Goal: Book appointment/travel/reservation

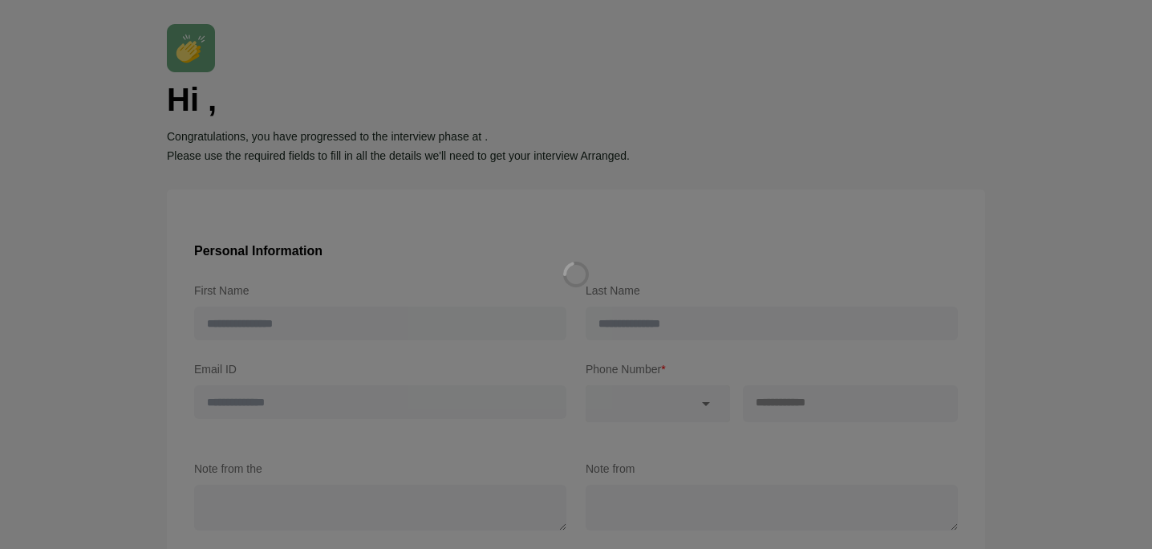
type input "********"
type input "*****"
type input "**********"
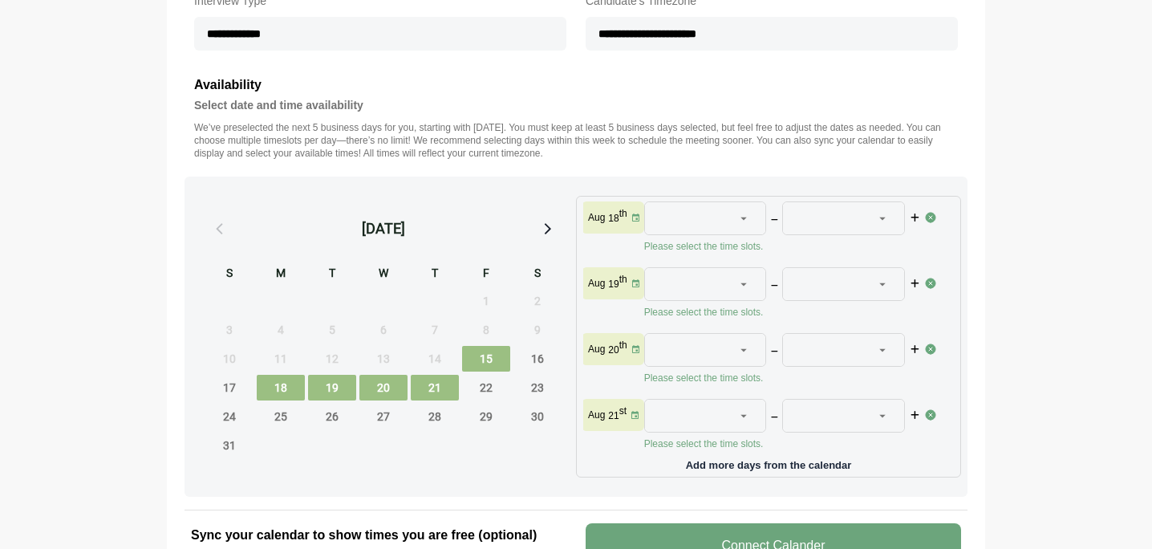
scroll to position [580, 0]
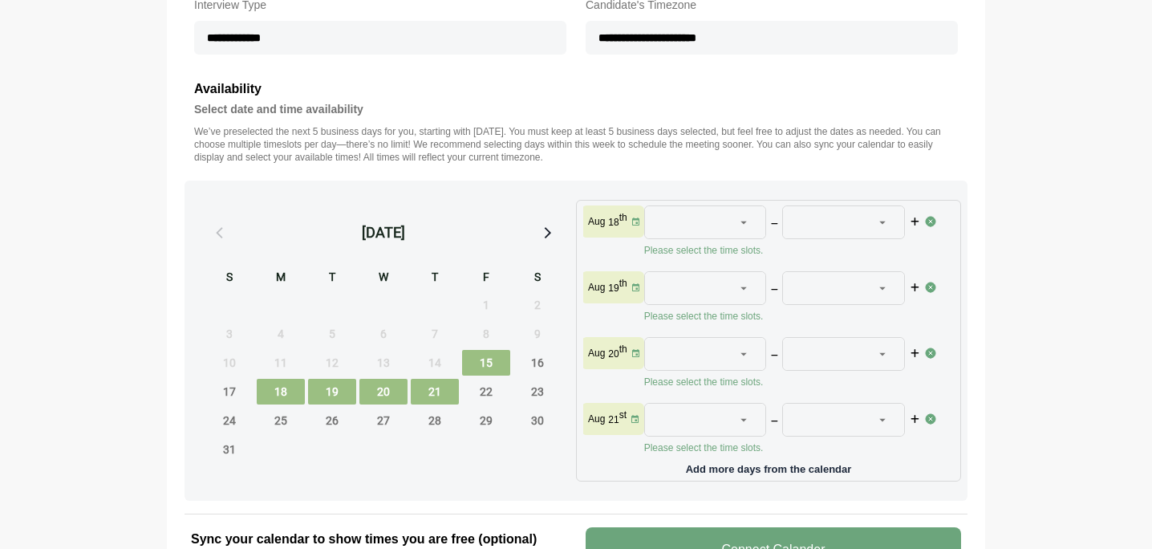
click at [747, 217] on icon at bounding box center [744, 222] width 14 height 14
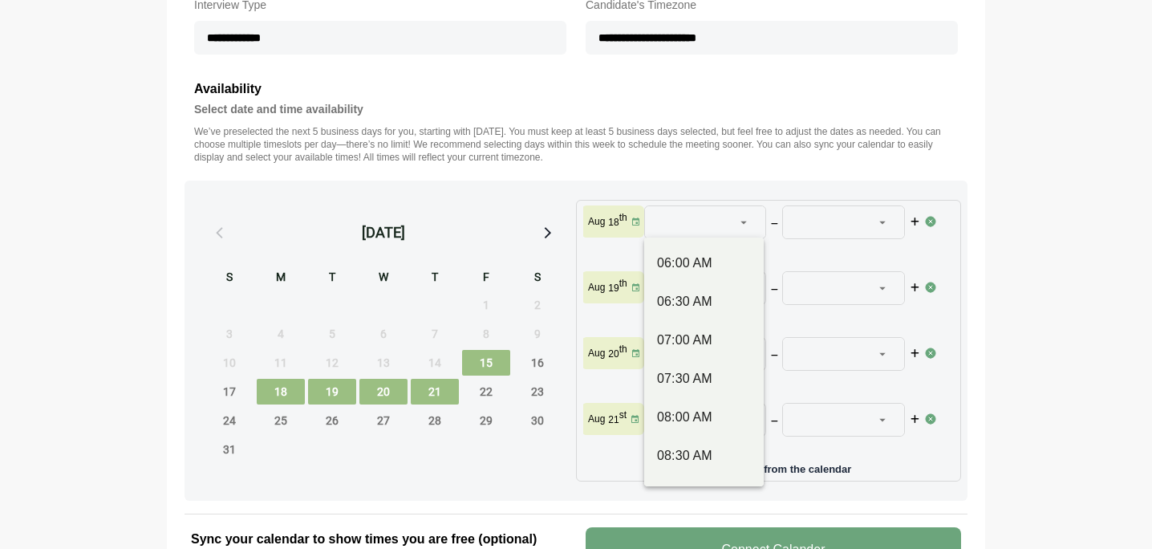
click at [747, 217] on icon at bounding box center [744, 222] width 14 height 14
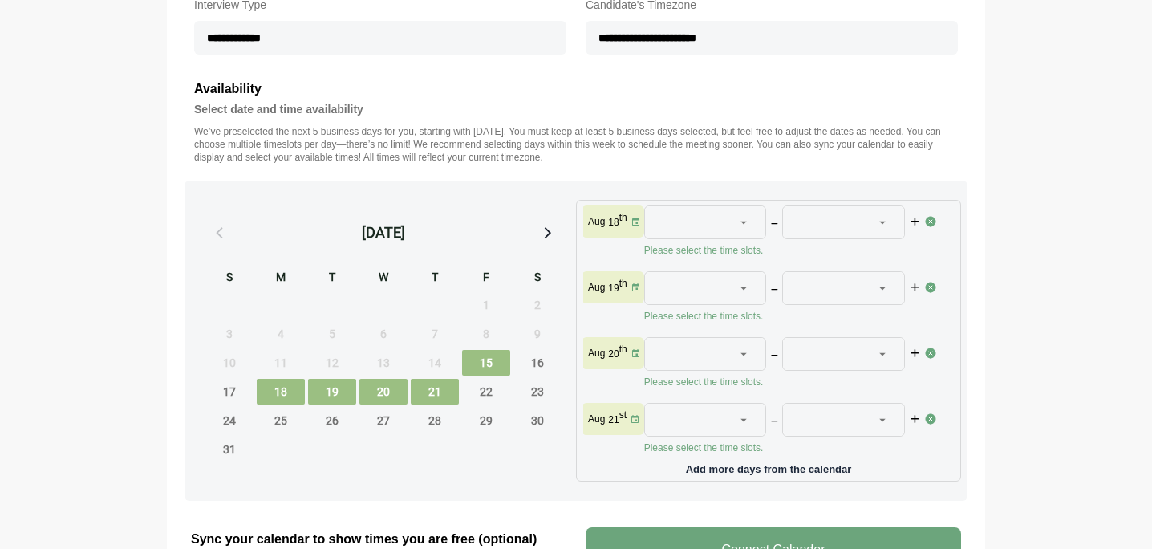
click at [747, 217] on icon at bounding box center [744, 222] width 14 height 14
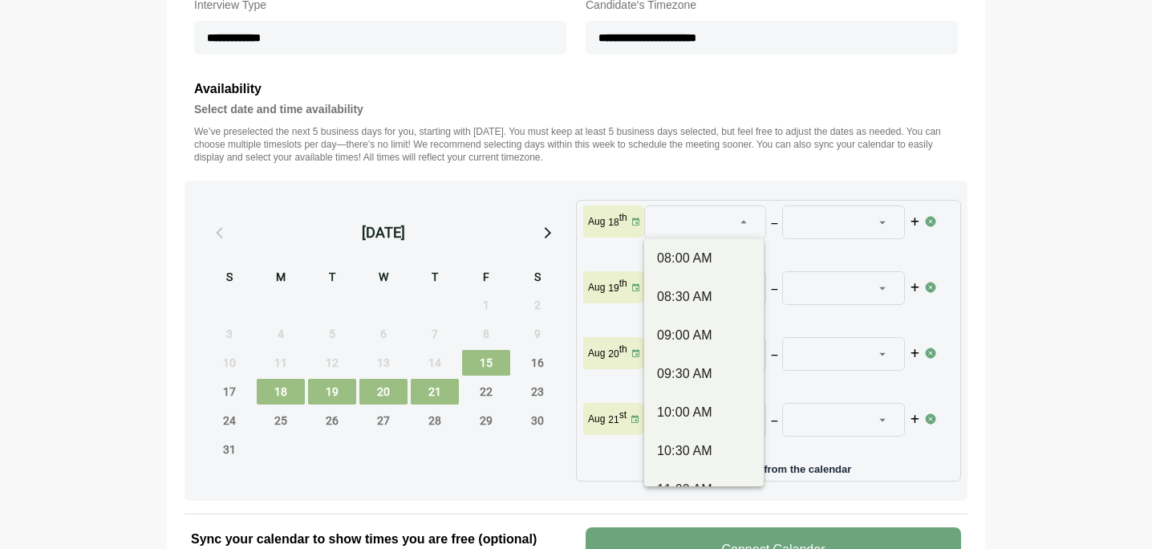
scroll to position [0, 0]
click at [749, 212] on div at bounding box center [744, 222] width 22 height 32
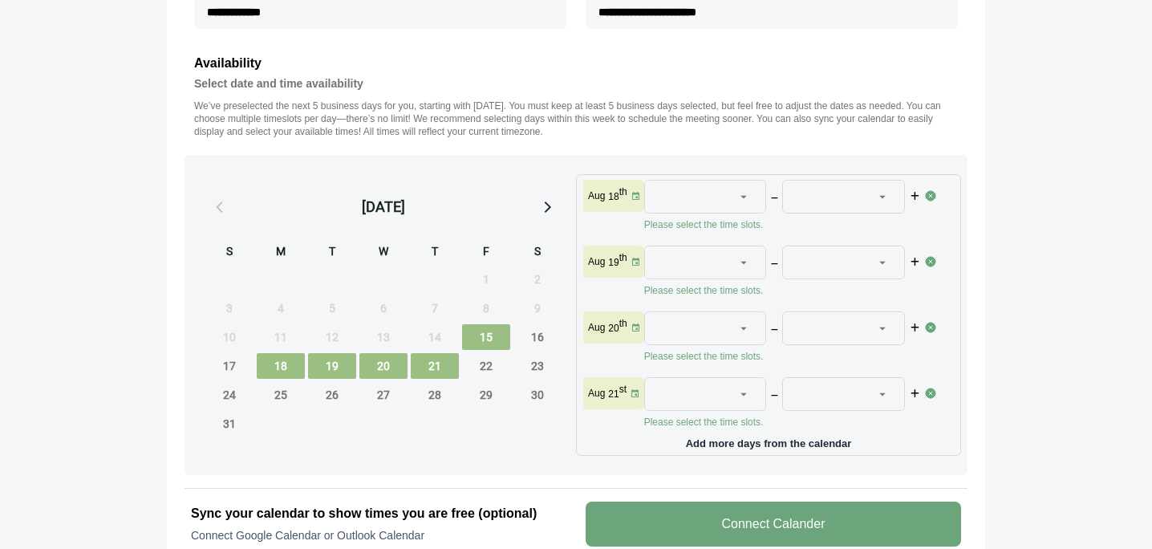
scroll to position [607, 0]
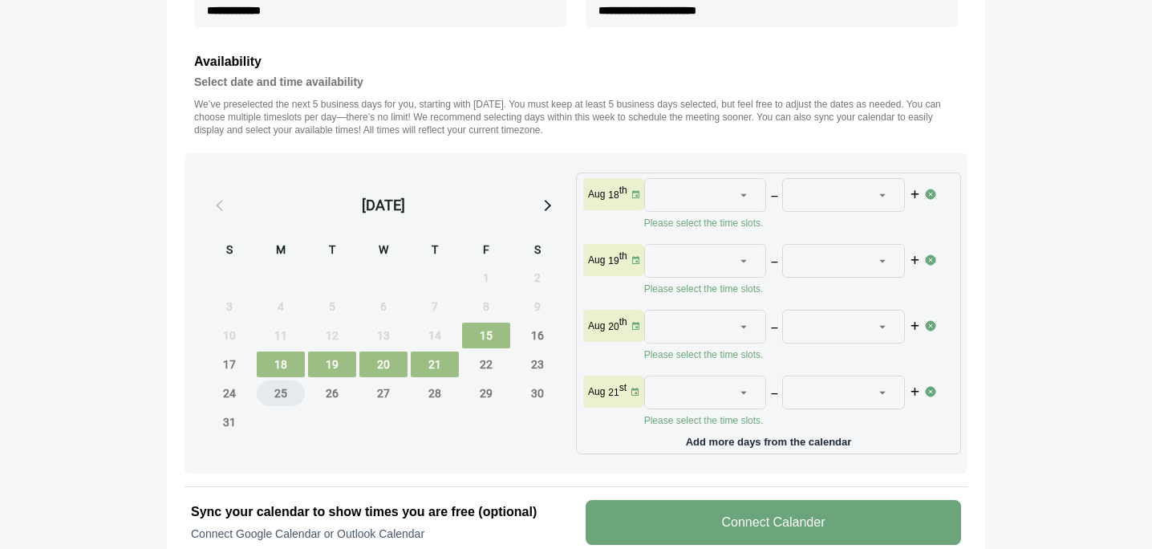
click at [272, 392] on span "25" at bounding box center [281, 393] width 48 height 26
click at [334, 394] on span "26" at bounding box center [332, 393] width 48 height 26
click at [383, 394] on span "27" at bounding box center [383, 393] width 48 height 26
click at [432, 393] on span "28" at bounding box center [435, 393] width 48 height 26
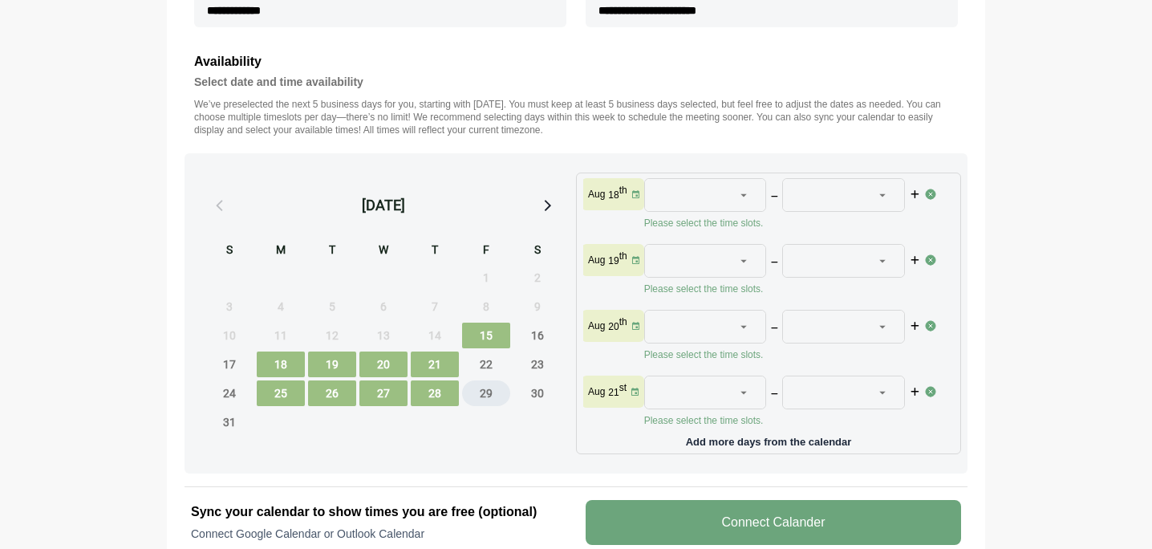
click at [480, 394] on span "29" at bounding box center [486, 393] width 48 height 26
click at [481, 335] on span "15" at bounding box center [486, 336] width 48 height 26
click at [479, 335] on span "15" at bounding box center [486, 336] width 48 height 26
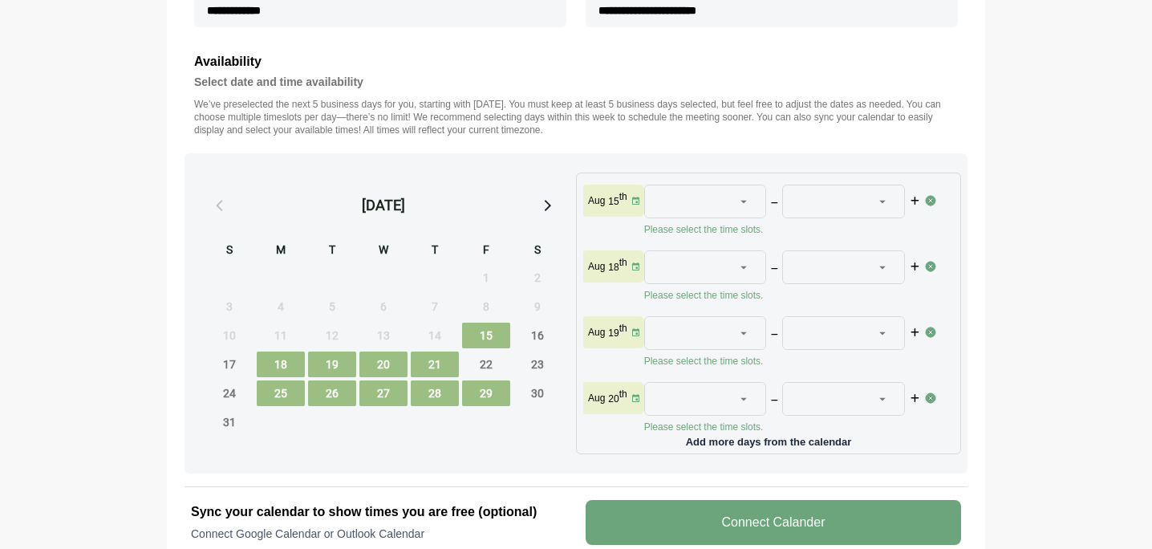
click at [440, 358] on span "21" at bounding box center [435, 364] width 48 height 26
click at [385, 358] on span "20" at bounding box center [383, 364] width 48 height 26
click at [325, 363] on span "19" at bounding box center [332, 364] width 48 height 26
click at [283, 365] on span "18" at bounding box center [281, 364] width 48 height 26
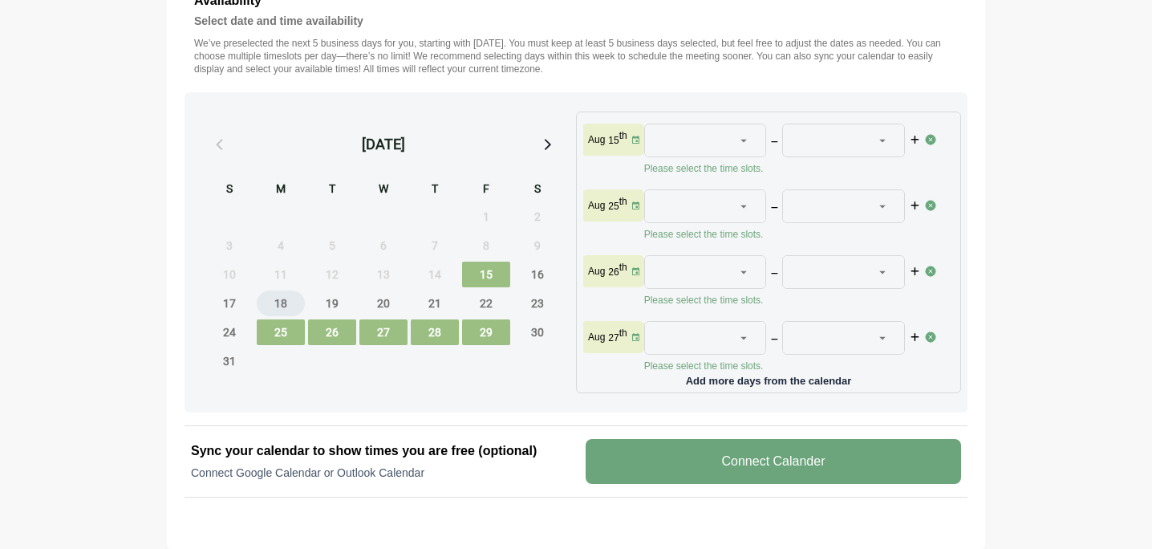
scroll to position [670, 0]
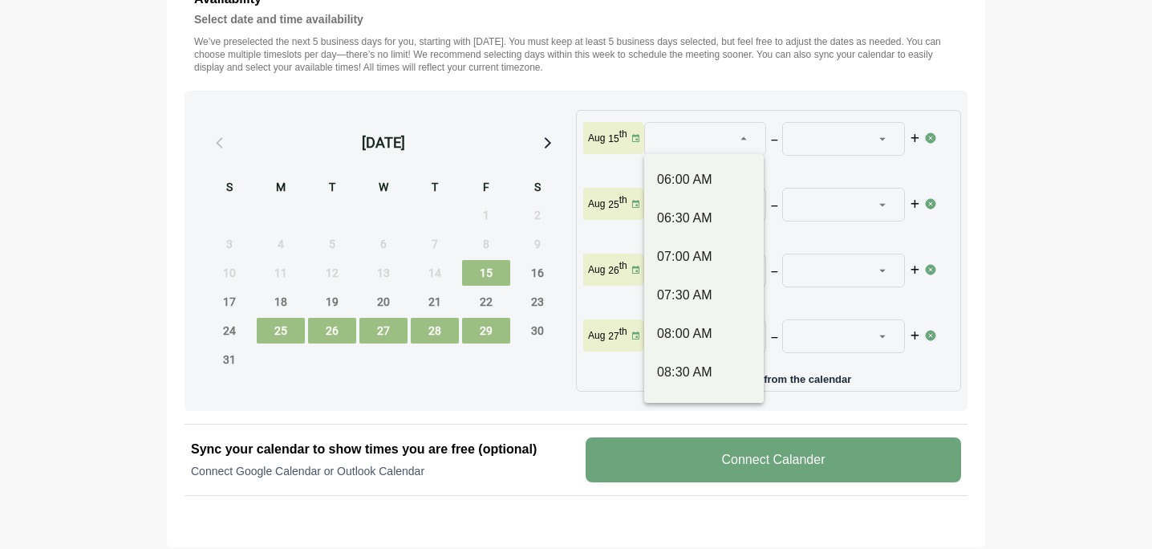
click at [740, 137] on icon at bounding box center [744, 139] width 14 height 14
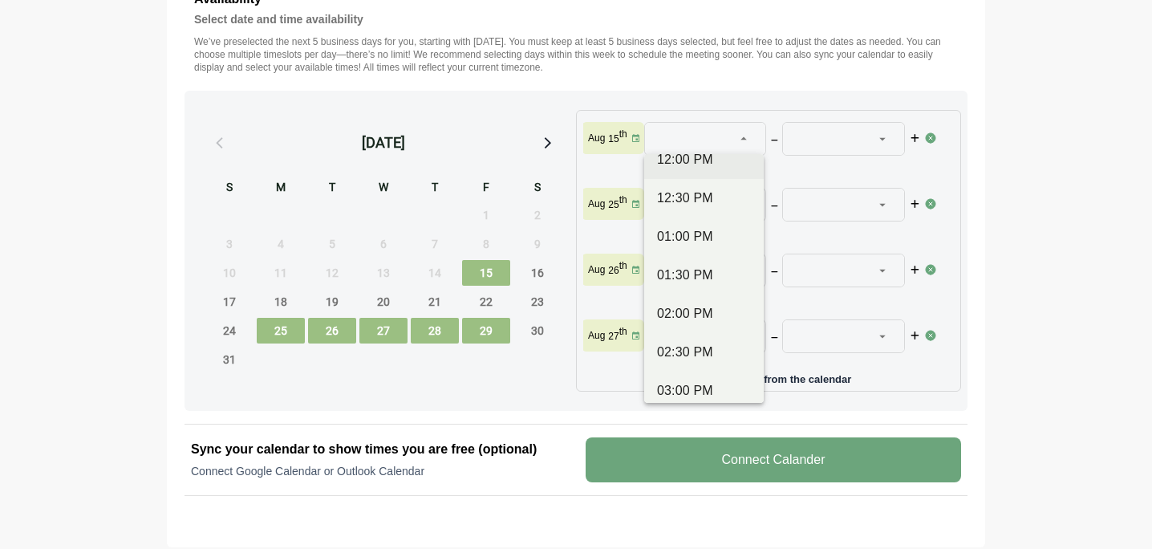
scroll to position [481, 0]
click at [741, 132] on icon at bounding box center [744, 139] width 14 height 14
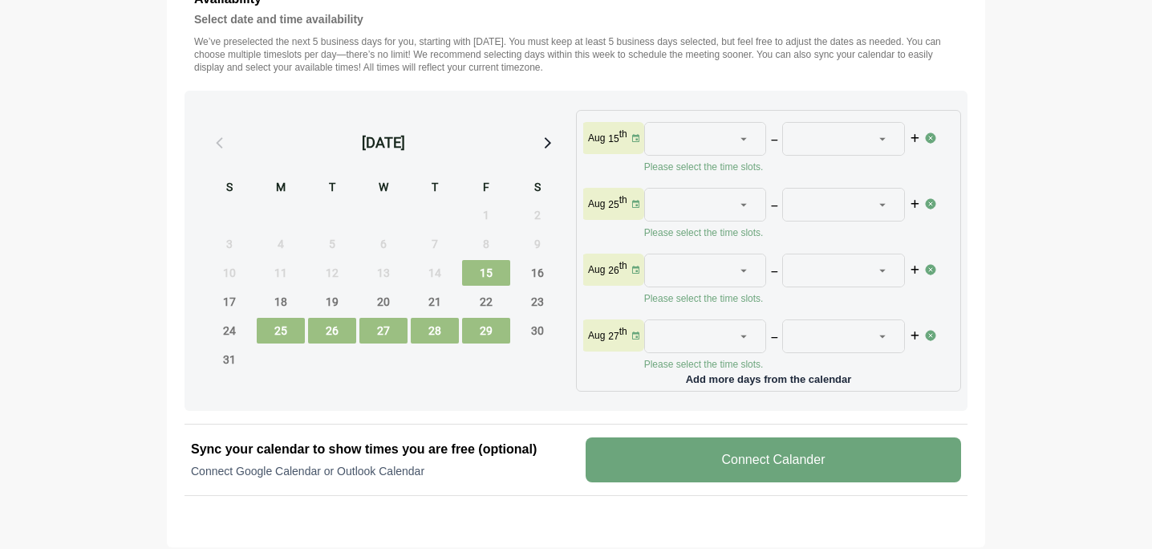
click at [485, 266] on span "15" at bounding box center [486, 273] width 48 height 26
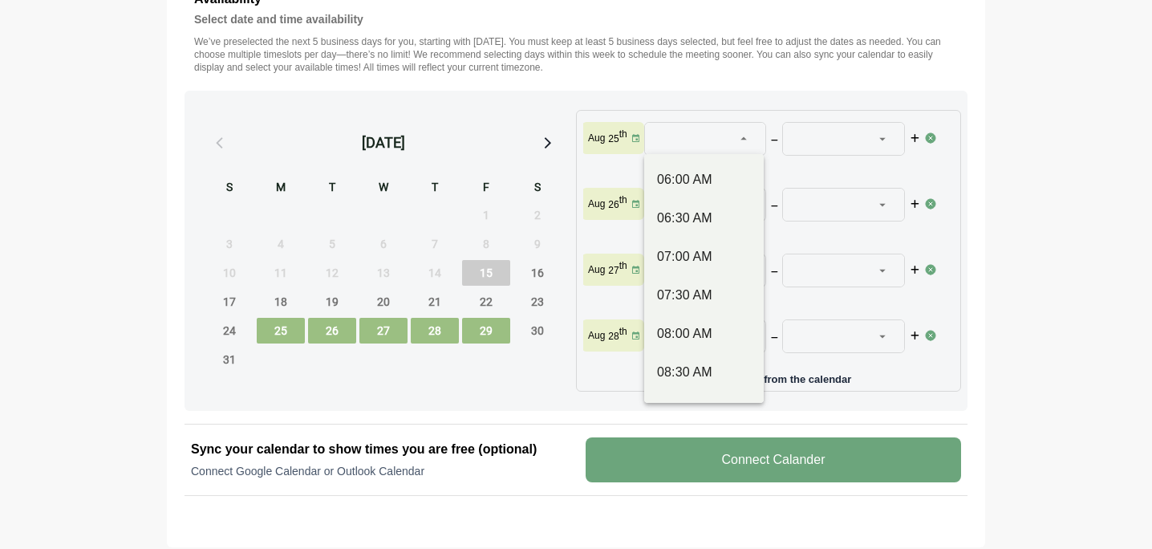
click at [698, 140] on div at bounding box center [696, 139] width 76 height 32
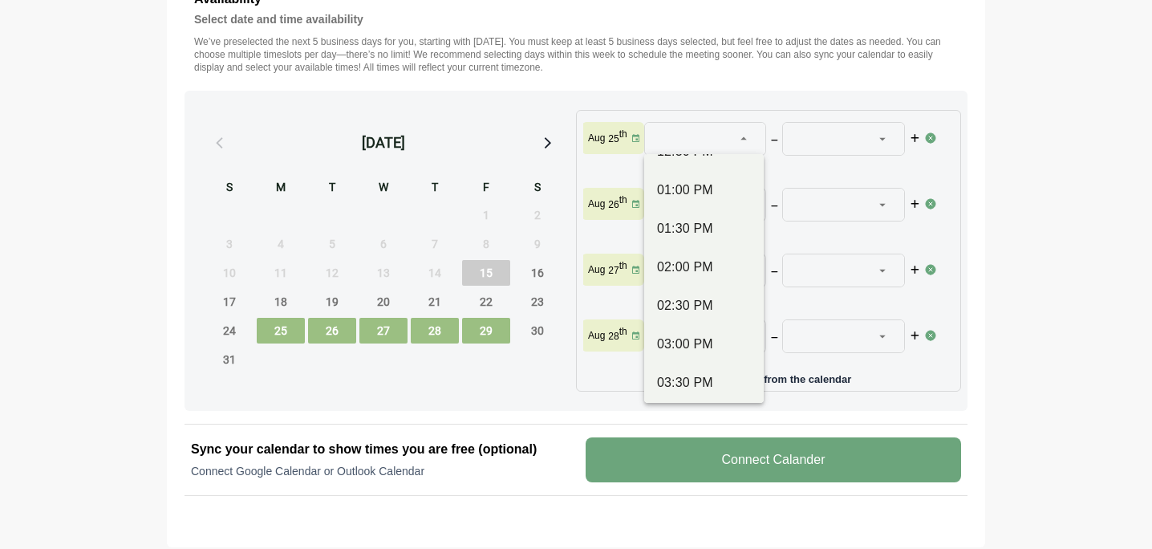
scroll to position [528, 0]
click at [692, 266] on div "02:00 PM" at bounding box center [704, 267] width 94 height 19
type input "********"
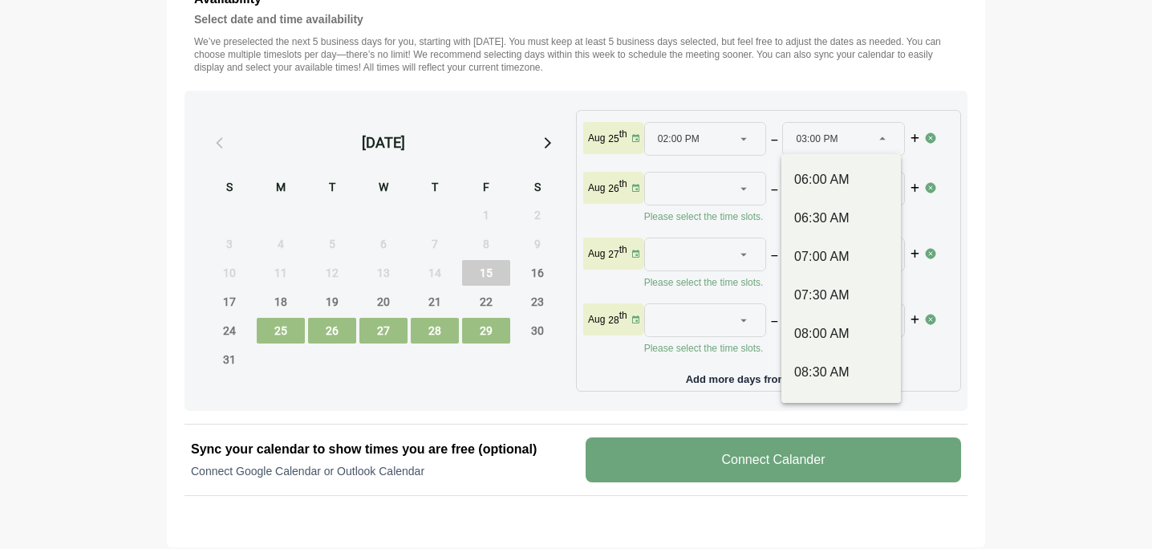
click at [882, 136] on icon at bounding box center [882, 139] width 14 height 14
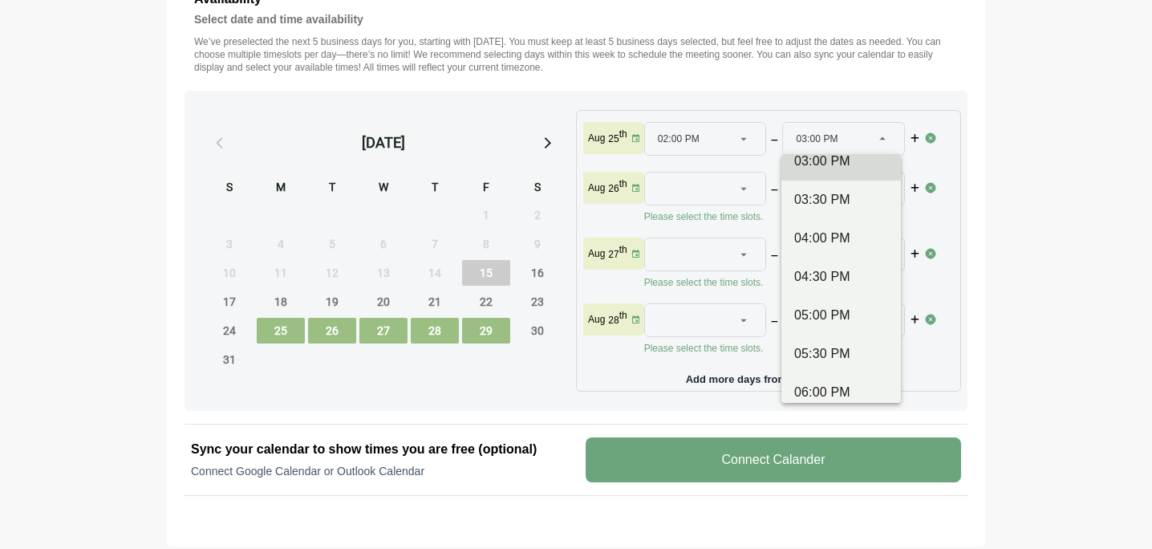
scroll to position [716, 0]
click at [821, 240] on div "04:00 PM" at bounding box center [841, 234] width 94 height 19
type input "********"
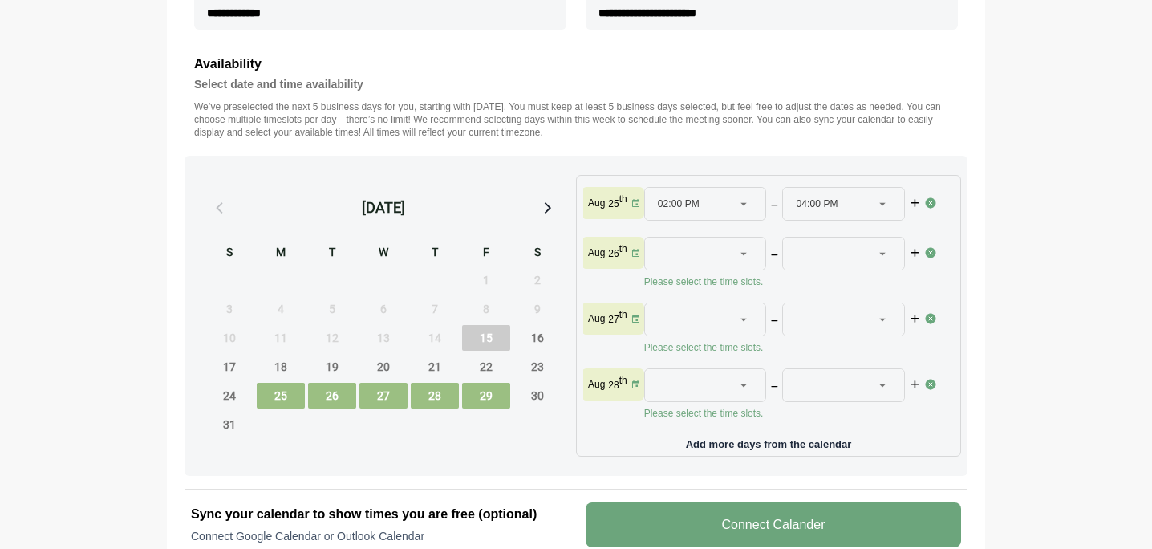
scroll to position [607, 0]
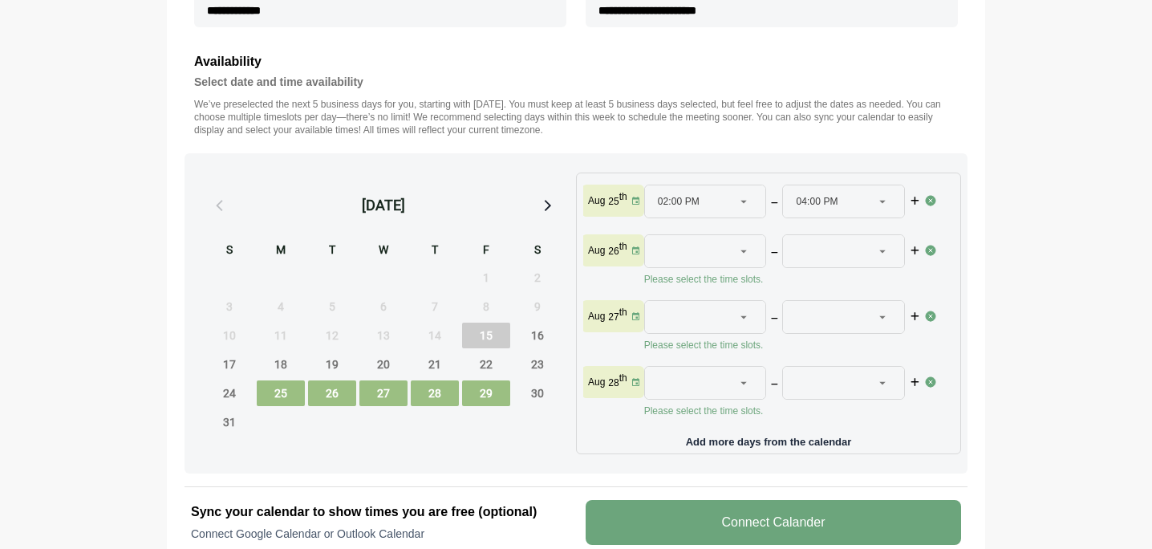
click at [741, 247] on icon at bounding box center [744, 251] width 14 height 14
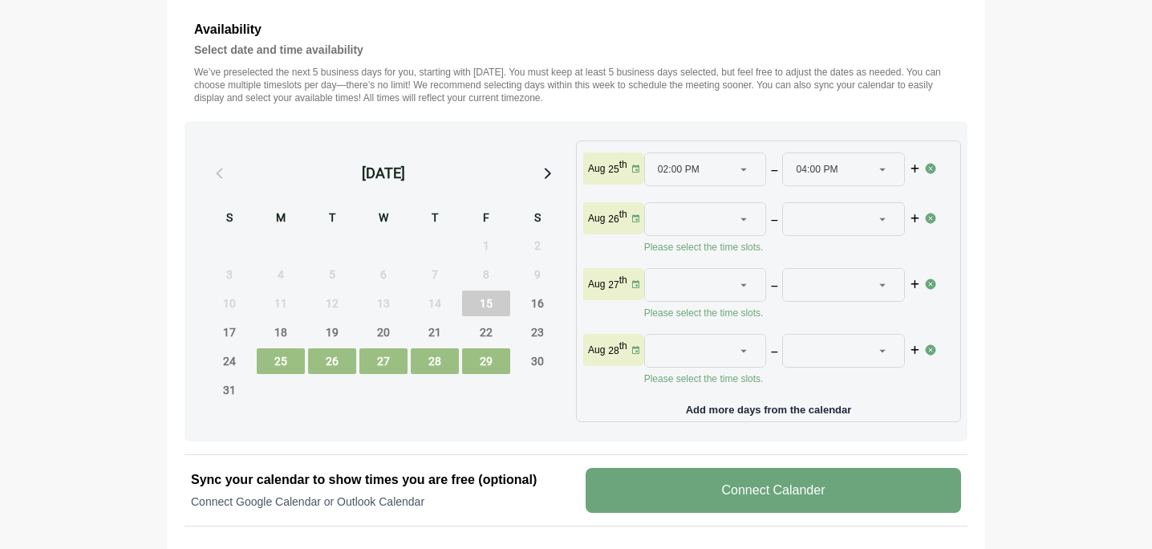
scroll to position [623, 0]
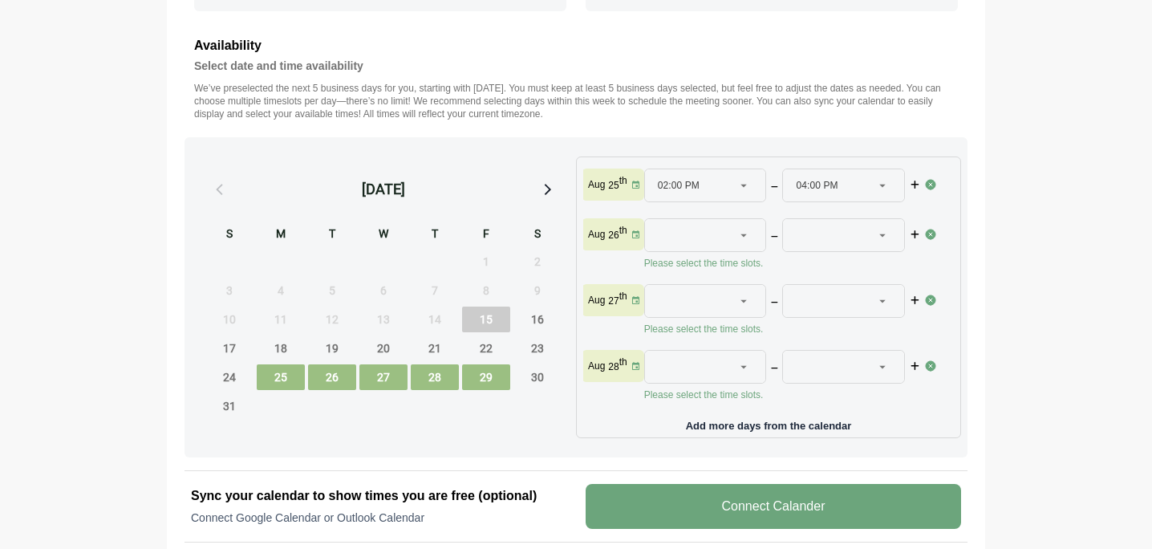
click at [698, 233] on div at bounding box center [696, 235] width 76 height 32
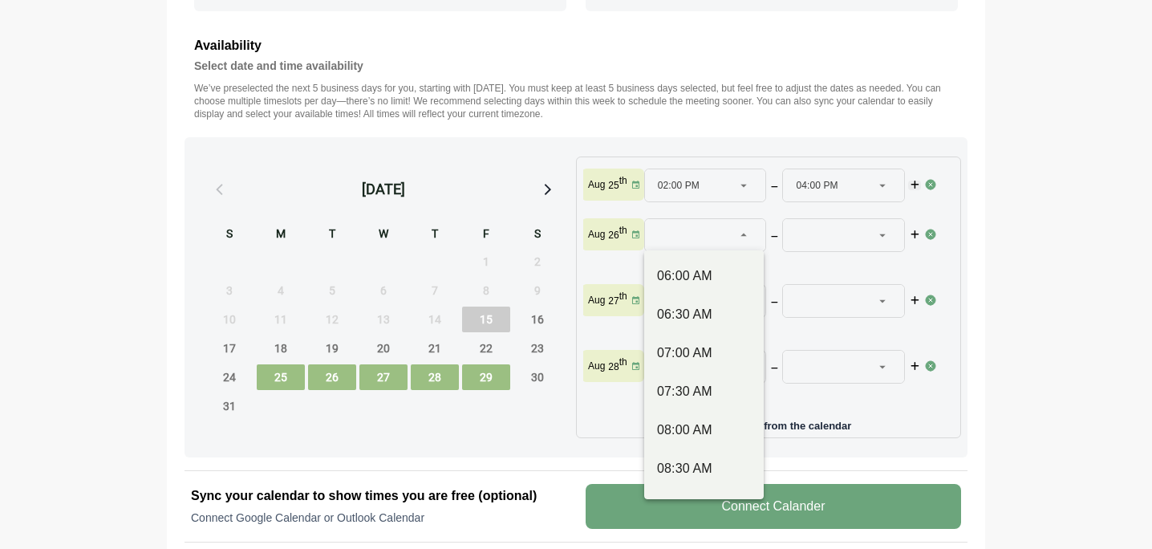
click at [911, 185] on icon "button" at bounding box center [914, 186] width 11 height 10
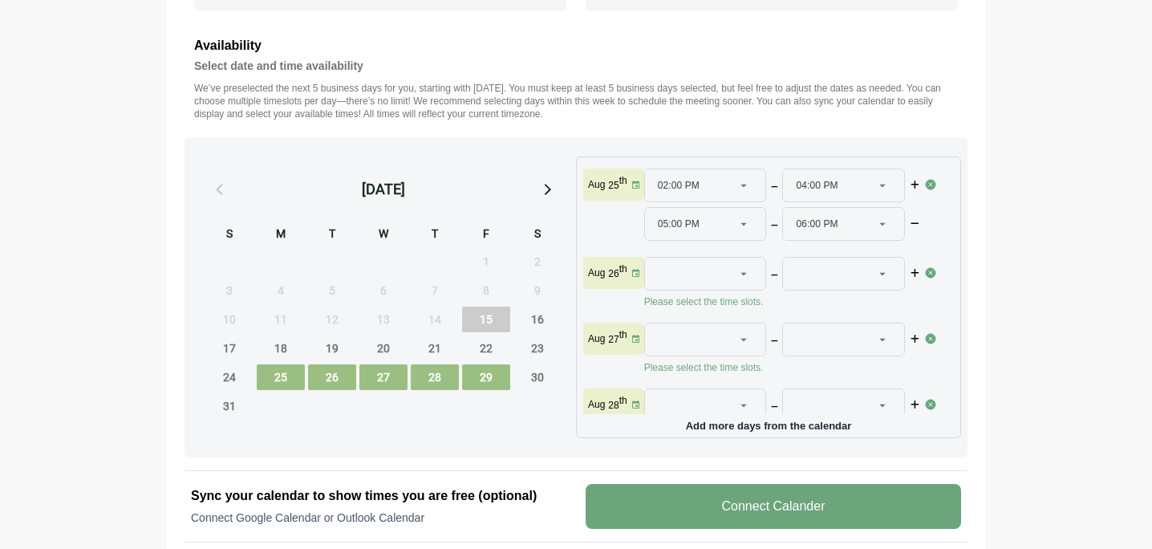
click at [741, 273] on icon at bounding box center [744, 273] width 14 height 14
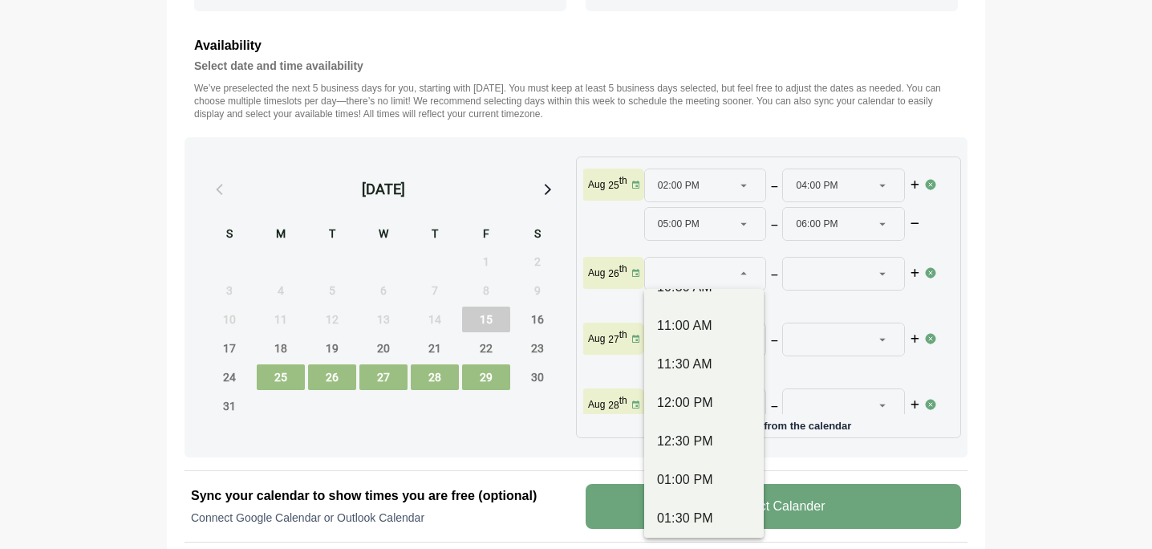
scroll to position [379, 0]
click at [701, 404] on div "12:00 PM" at bounding box center [704, 397] width 94 height 19
type input "********"
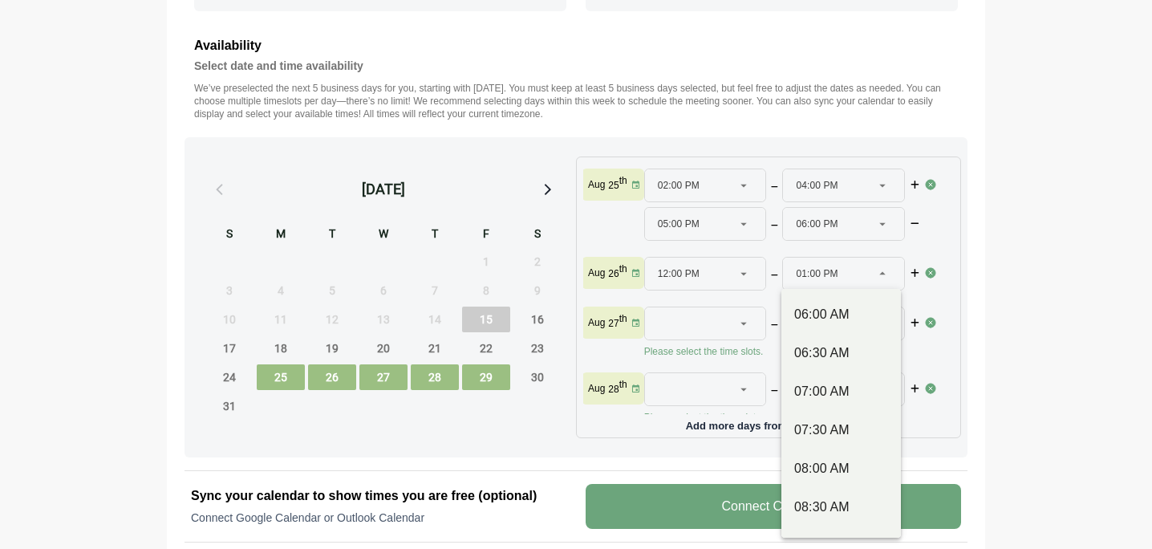
click at [885, 274] on icon at bounding box center [882, 273] width 14 height 14
click at [842, 471] on div "06:00 PM" at bounding box center [841, 468] width 94 height 19
type input "********"
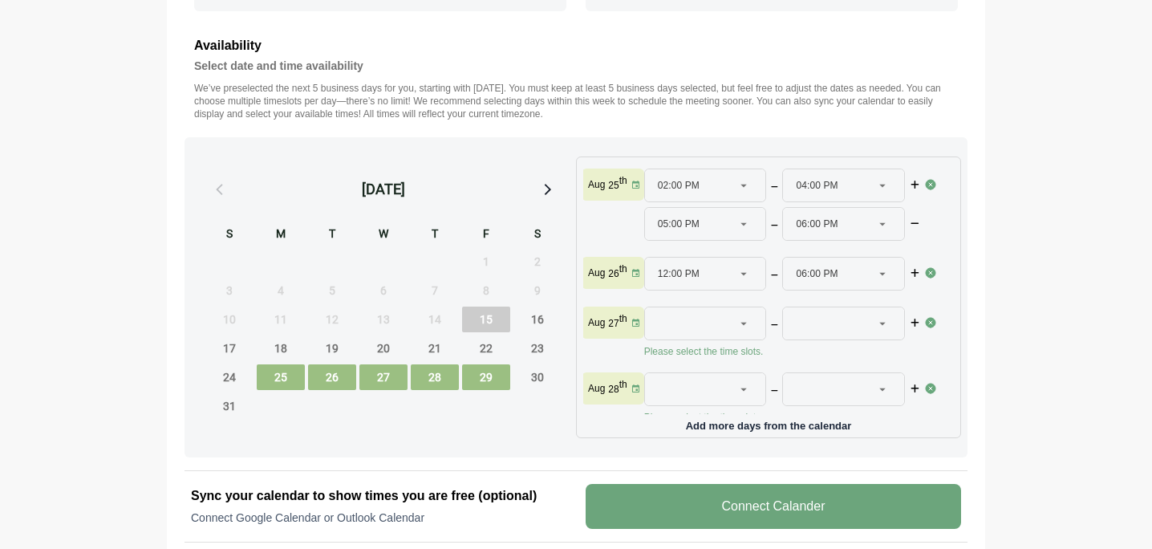
click at [741, 323] on icon at bounding box center [744, 323] width 14 height 14
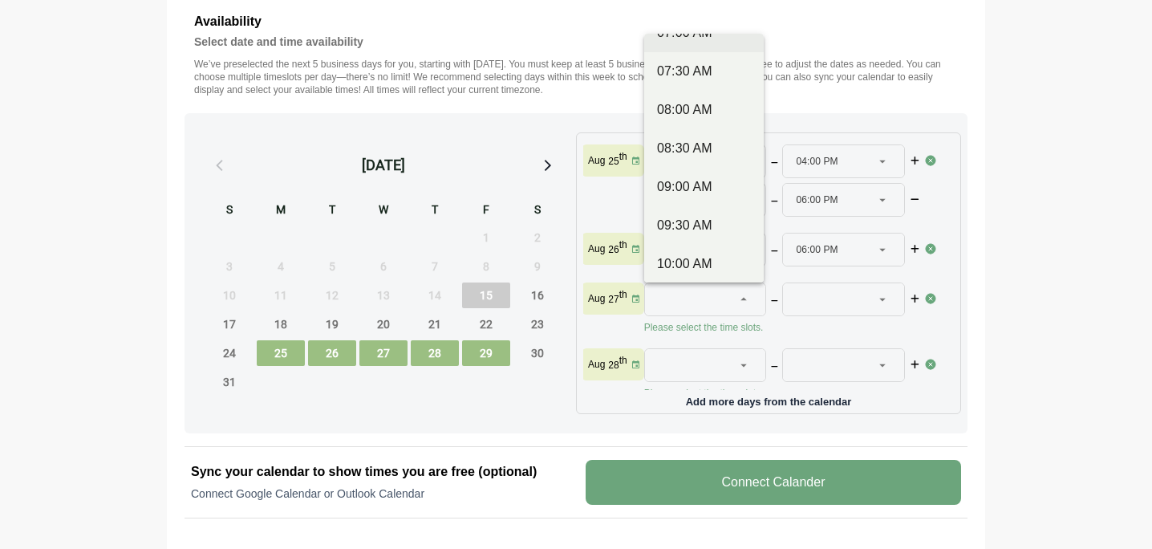
scroll to position [112, 0]
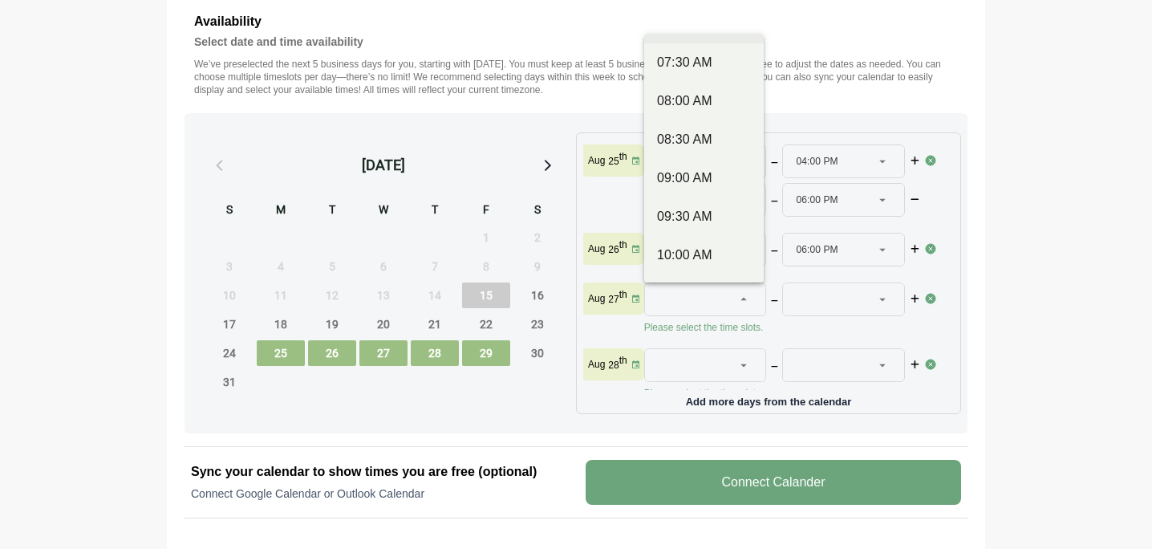
click at [705, 177] on div "09:00 AM" at bounding box center [704, 177] width 94 height 19
type input "********"
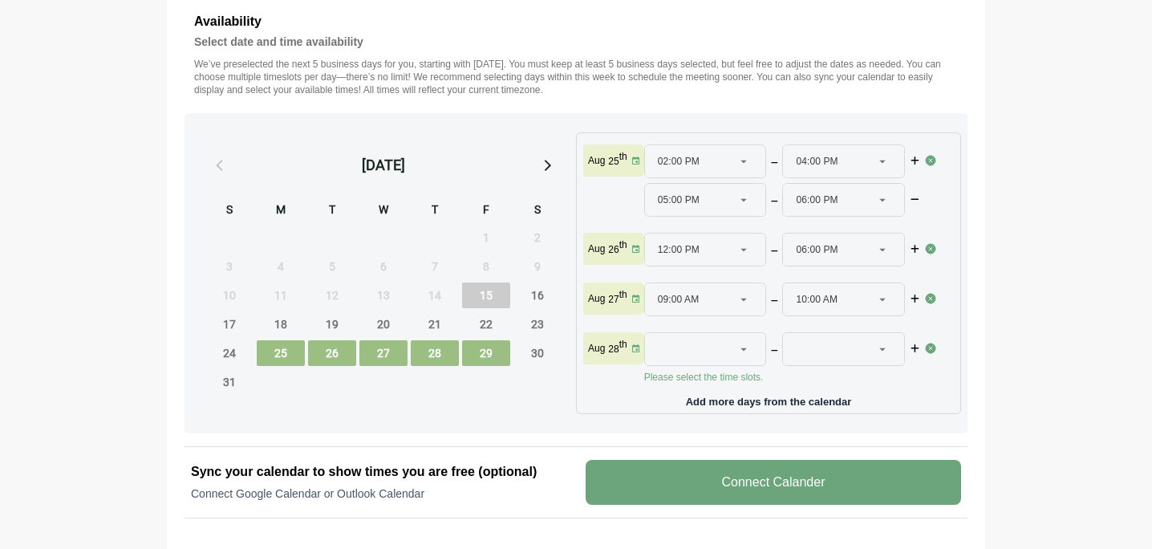
click at [895, 298] on div "10:00 AM ********" at bounding box center [843, 299] width 121 height 32
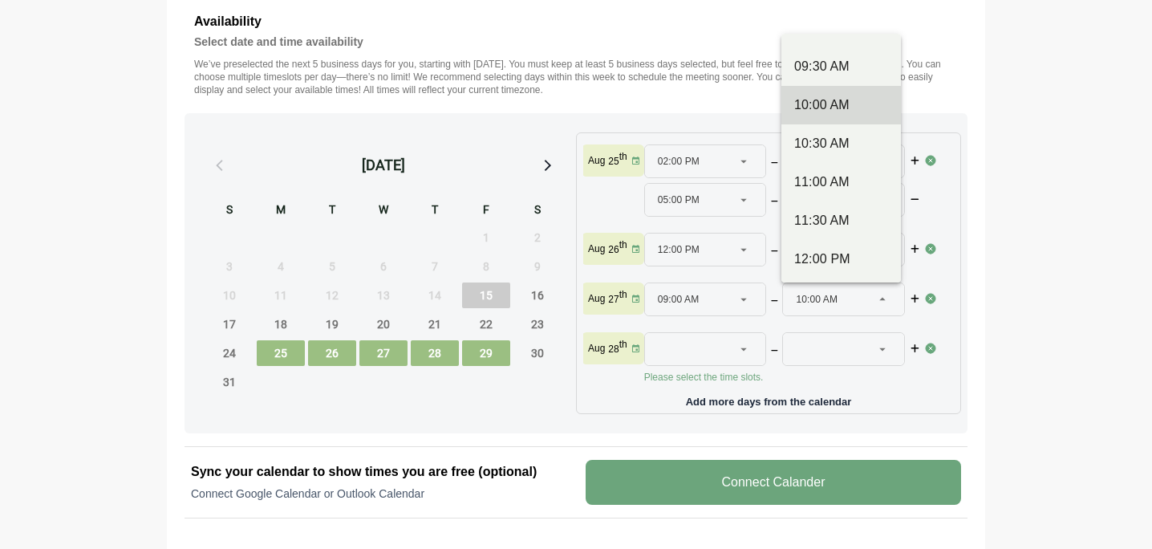
scroll to position [278, 0]
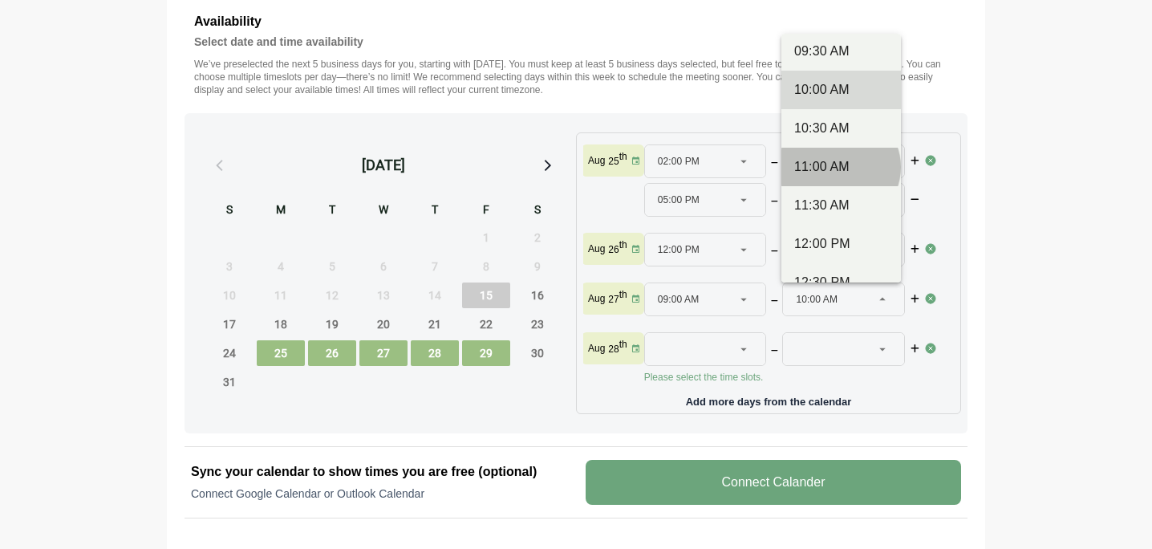
click at [849, 172] on div "11:00 AM" at bounding box center [841, 166] width 94 height 19
type input "********"
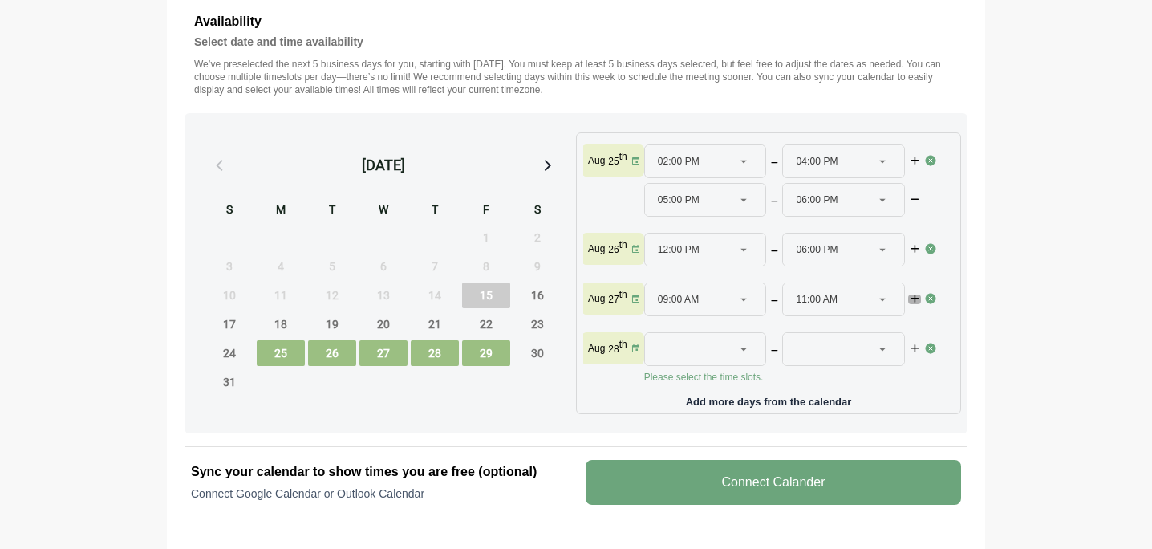
click at [912, 301] on icon "button" at bounding box center [914, 299] width 11 height 10
click at [883, 339] on icon at bounding box center [882, 338] width 14 height 14
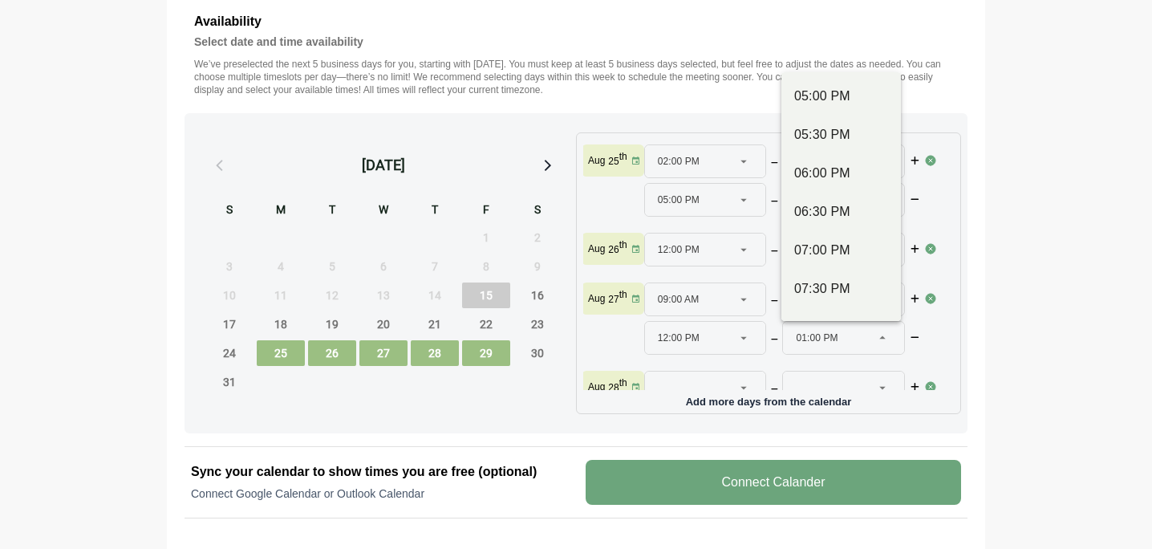
scroll to position [852, 0]
click at [847, 174] on div "06:00 PM" at bounding box center [841, 169] width 94 height 19
type input "********"
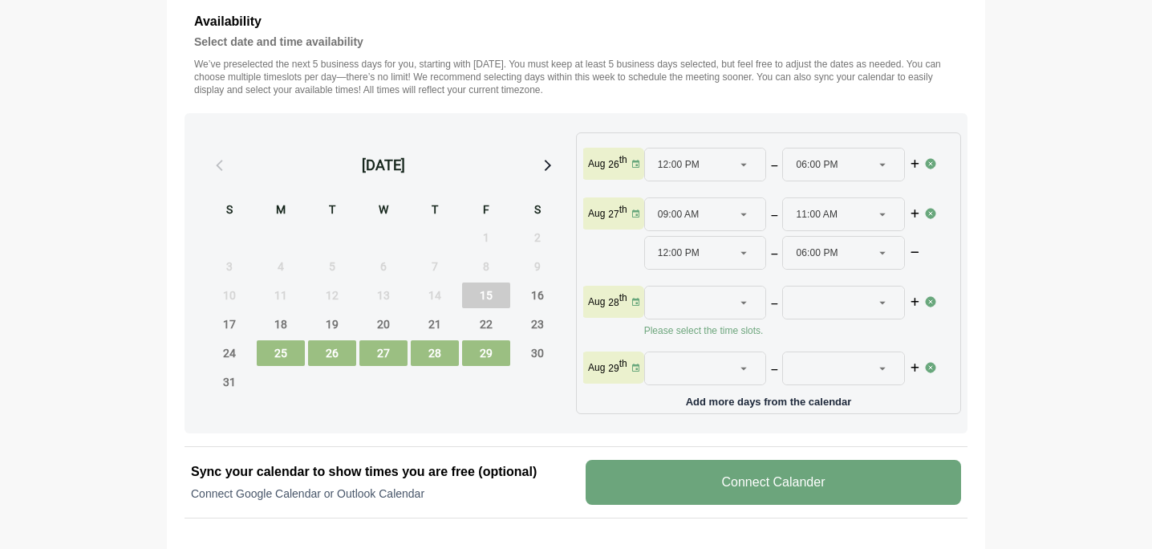
scroll to position [97, 0]
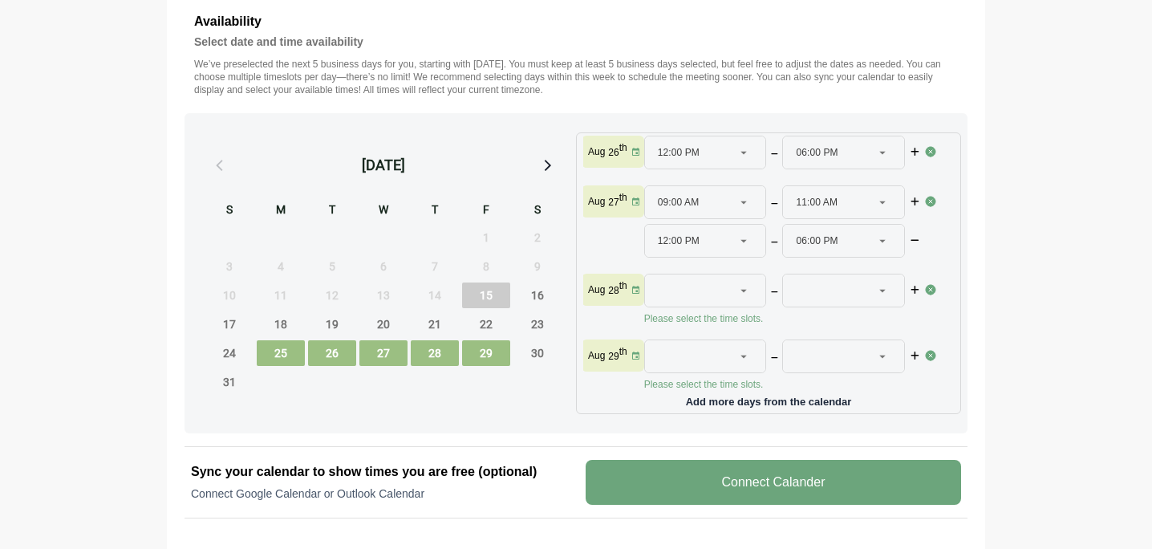
click at [750, 293] on div at bounding box center [744, 290] width 22 height 32
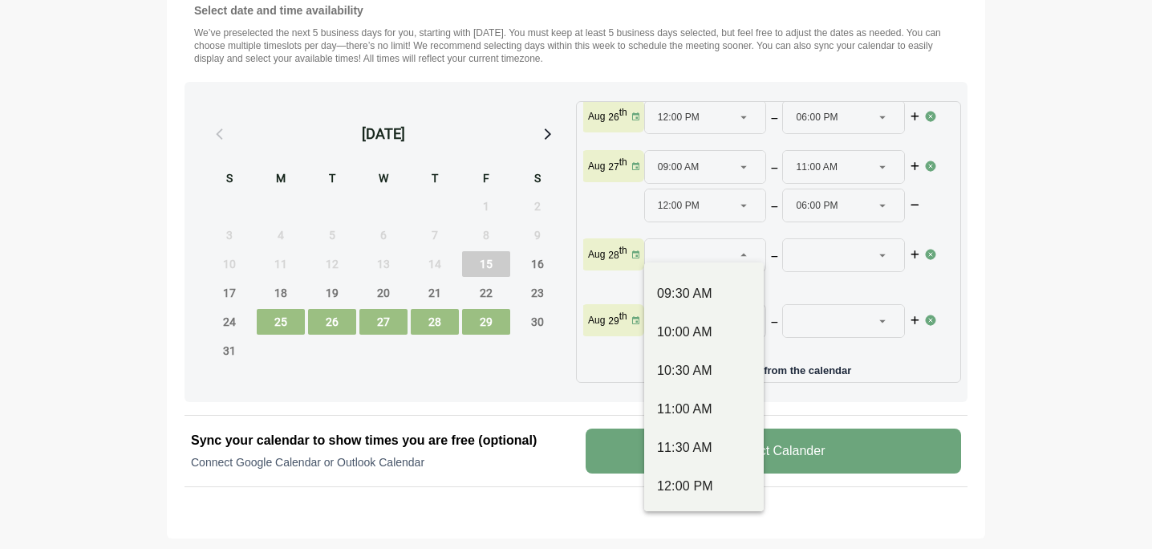
scroll to position [266, 0]
click at [692, 331] on div "10:00 AM" at bounding box center [704, 329] width 94 height 19
type input "********"
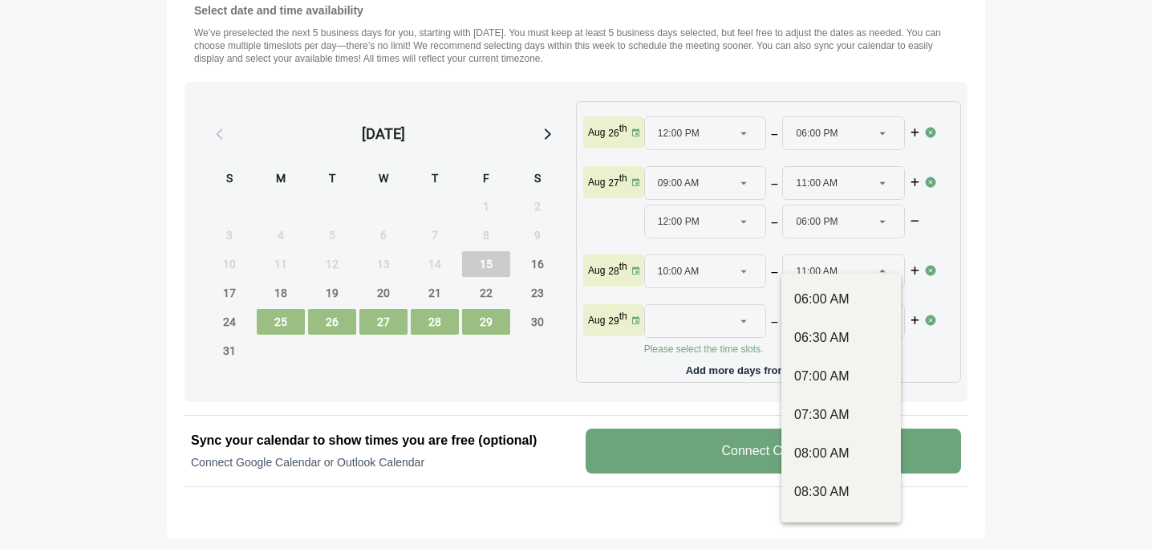
click at [821, 261] on span "11:00 AM" at bounding box center [817, 271] width 42 height 32
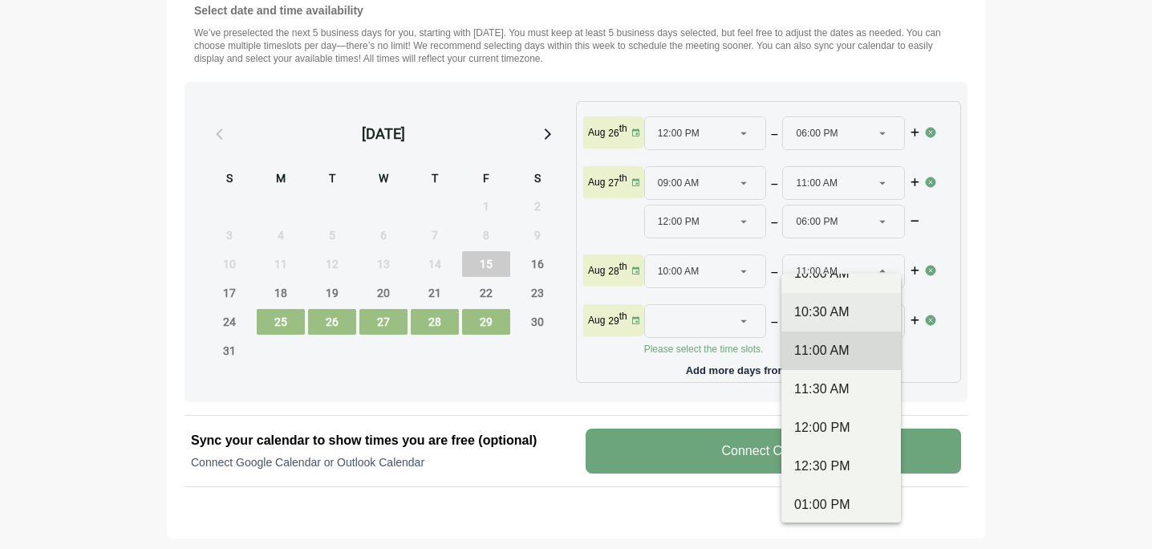
scroll to position [336, 0]
click at [829, 423] on div "12:00 PM" at bounding box center [841, 425] width 94 height 19
type input "********"
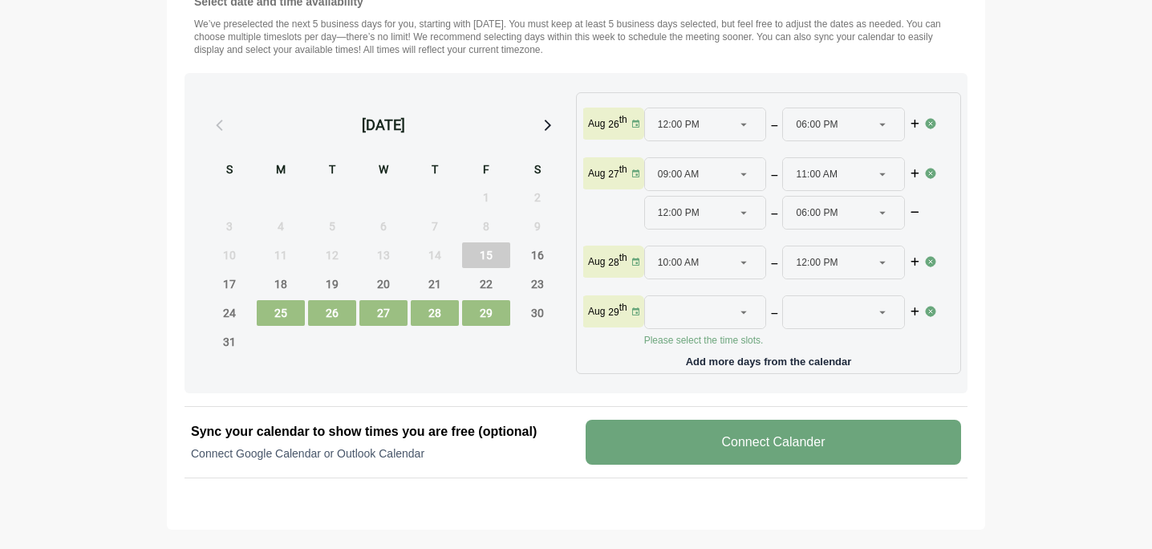
scroll to position [692, 0]
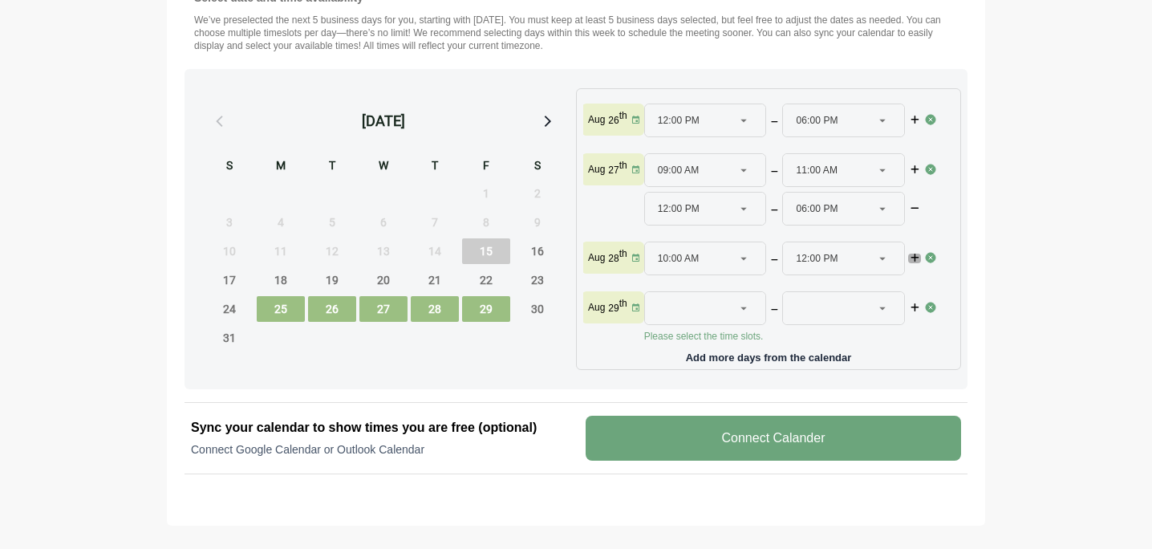
click at [911, 254] on icon "button" at bounding box center [914, 259] width 11 height 10
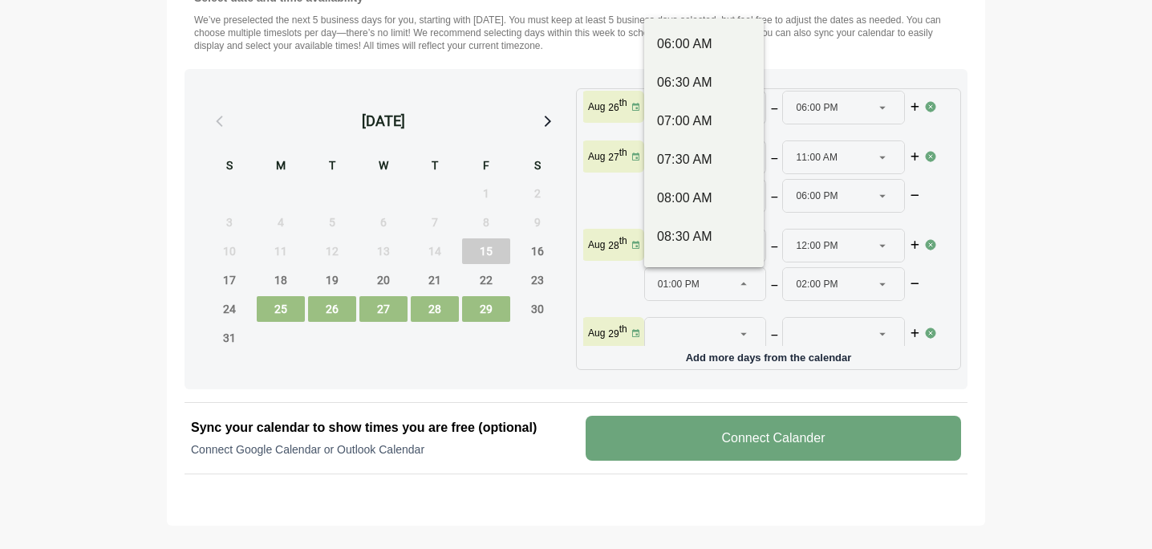
click at [743, 284] on icon at bounding box center [744, 284] width 14 height 14
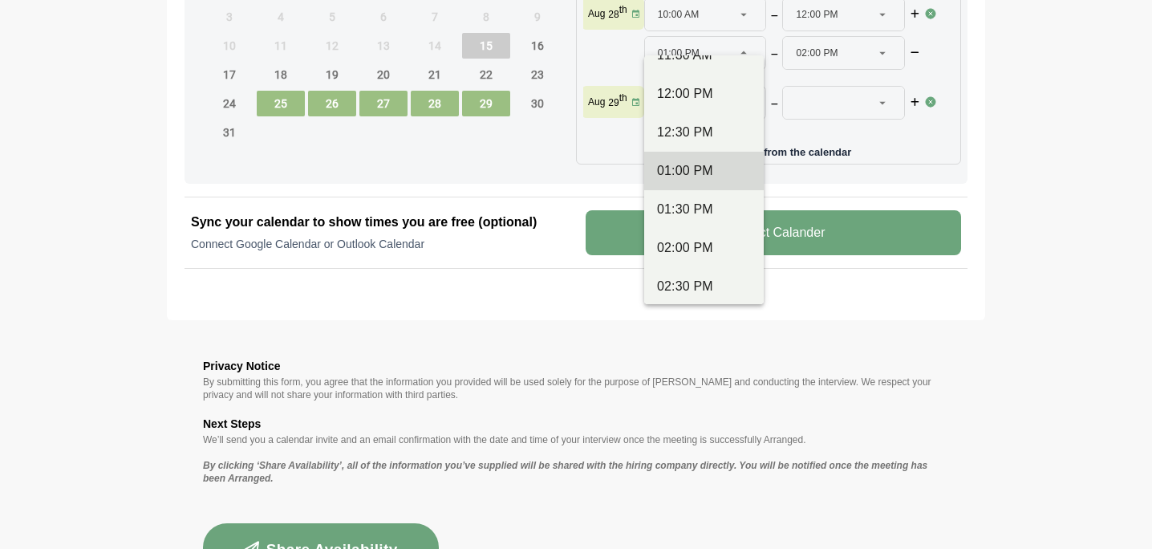
scroll to position [457, 0]
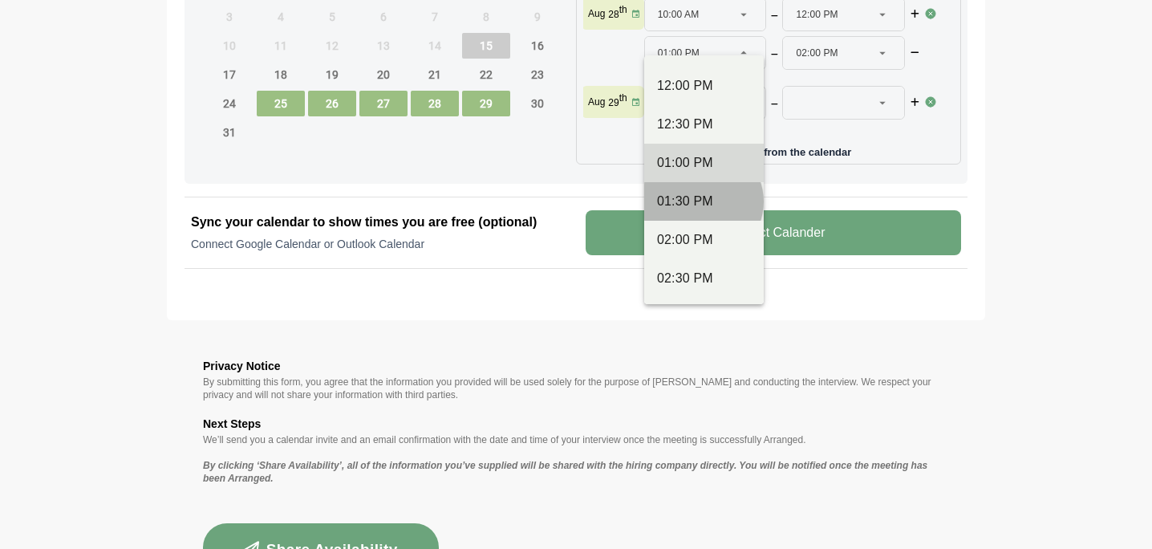
click at [700, 208] on div "01:30 PM" at bounding box center [704, 201] width 94 height 19
type input "********"
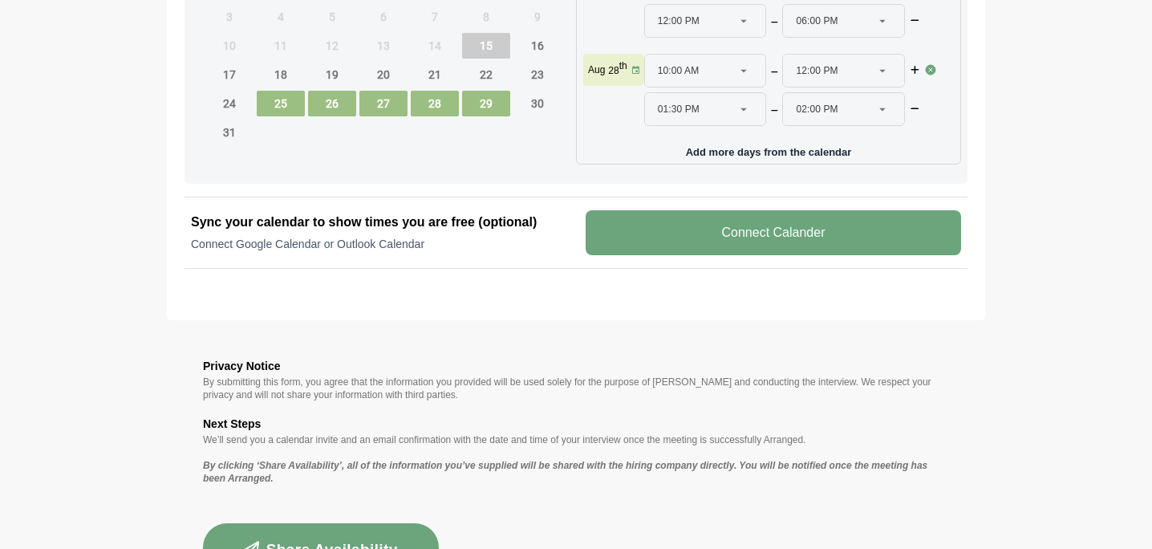
scroll to position [67, 0]
click at [880, 103] on icon at bounding box center [882, 110] width 14 height 14
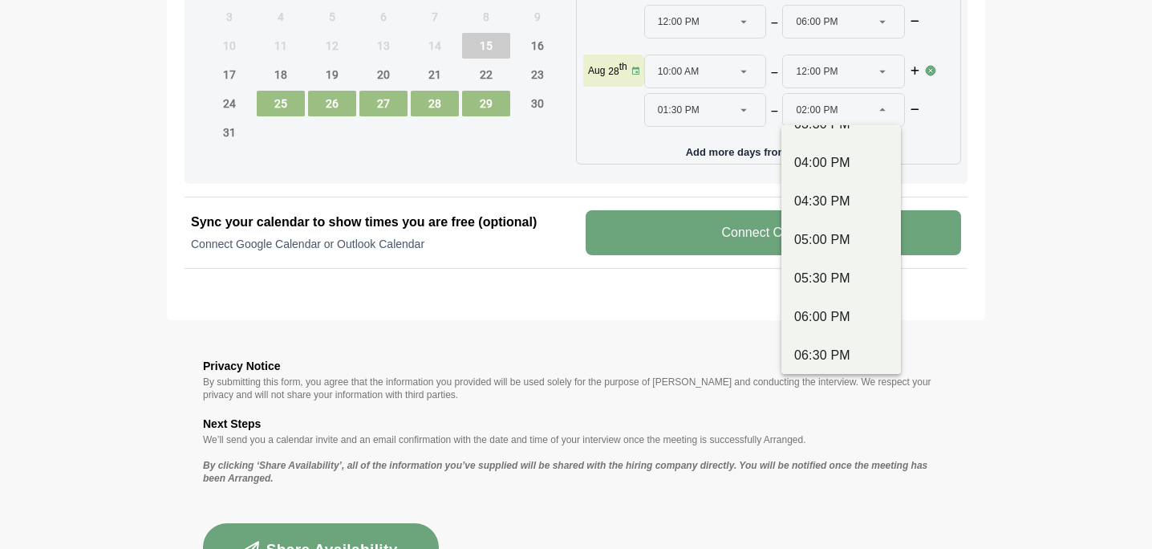
scroll to position [792, 0]
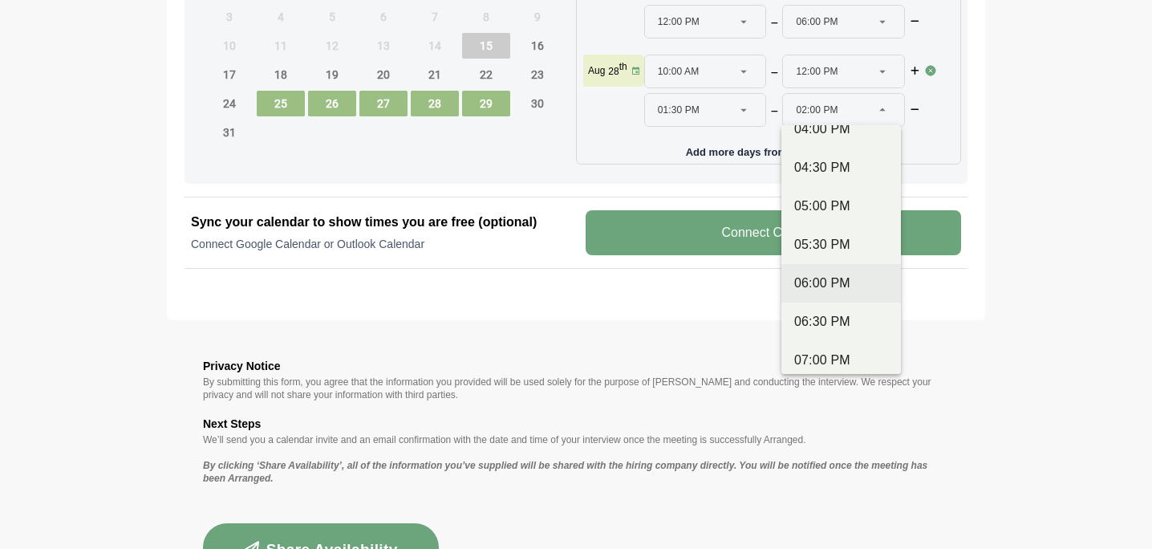
click at [829, 276] on div "06:00 PM" at bounding box center [841, 283] width 94 height 19
type input "********"
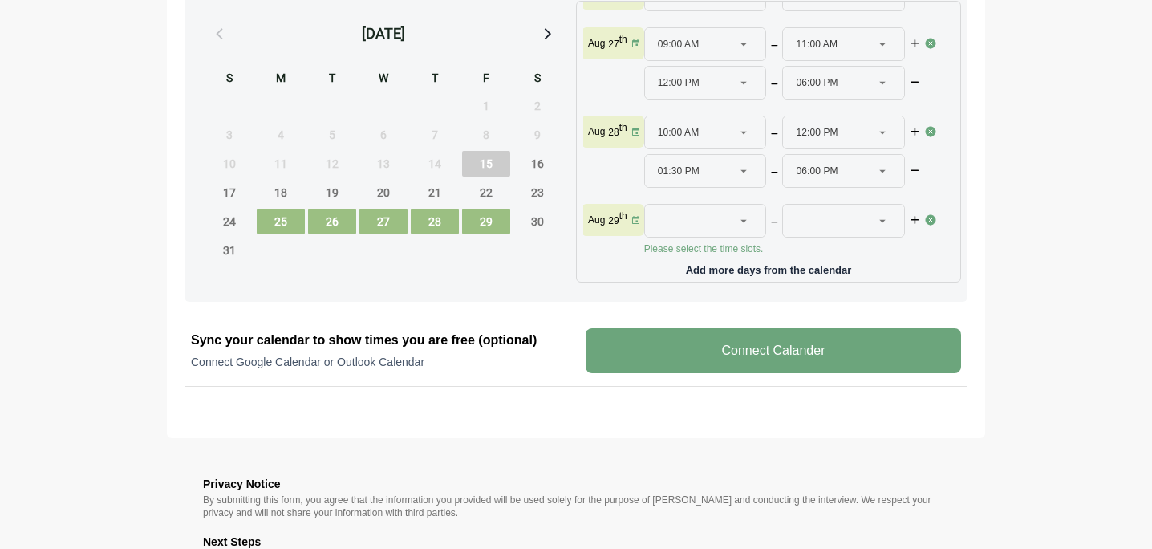
scroll to position [785, 0]
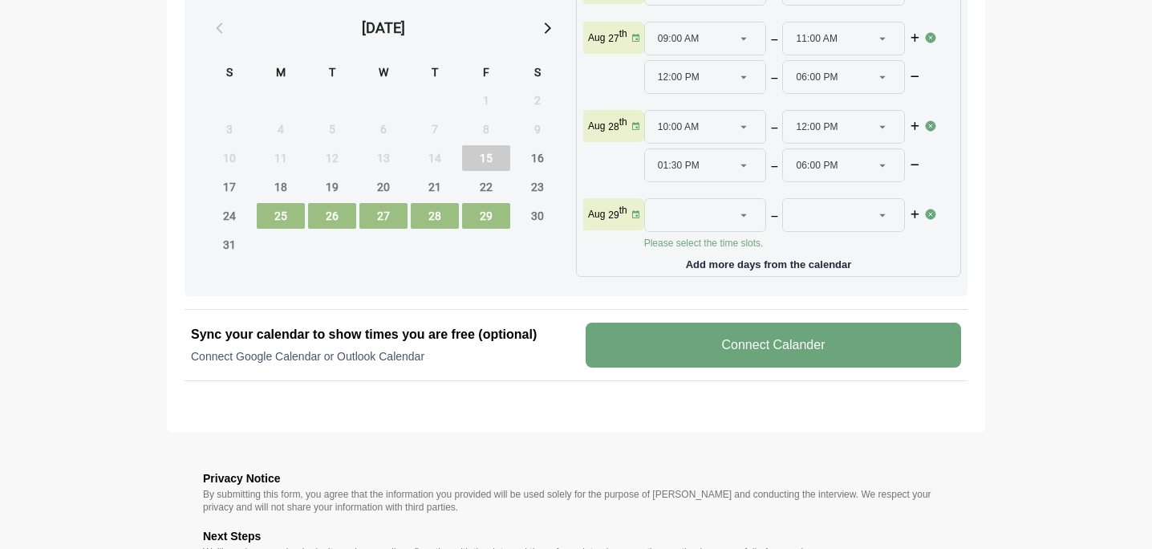
click at [696, 199] on div at bounding box center [696, 215] width 76 height 32
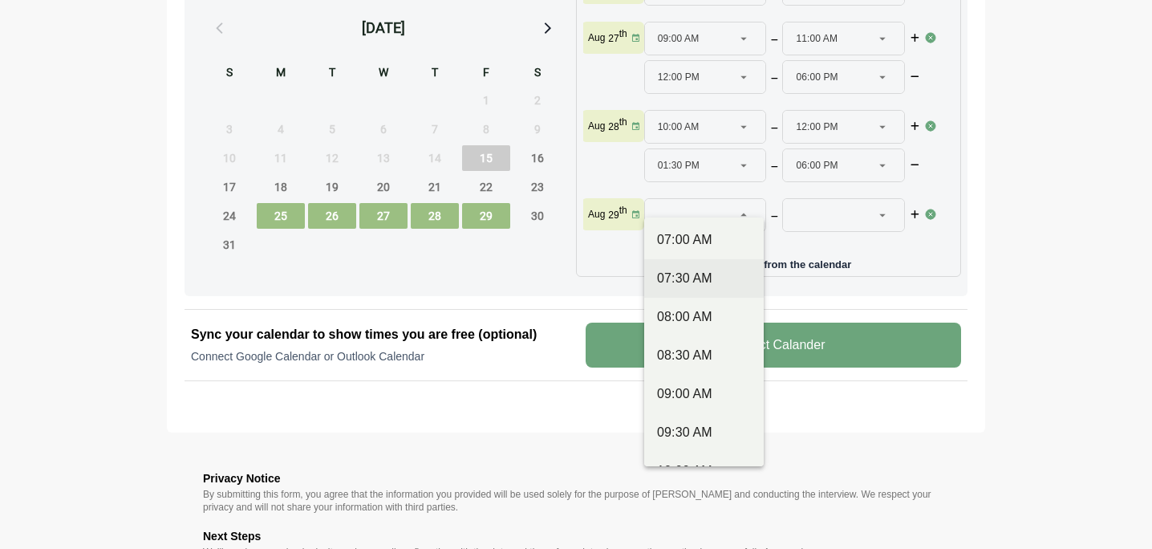
scroll to position [81, 0]
click at [688, 392] on div "09:00 AM" at bounding box center [704, 392] width 94 height 19
type input "********"
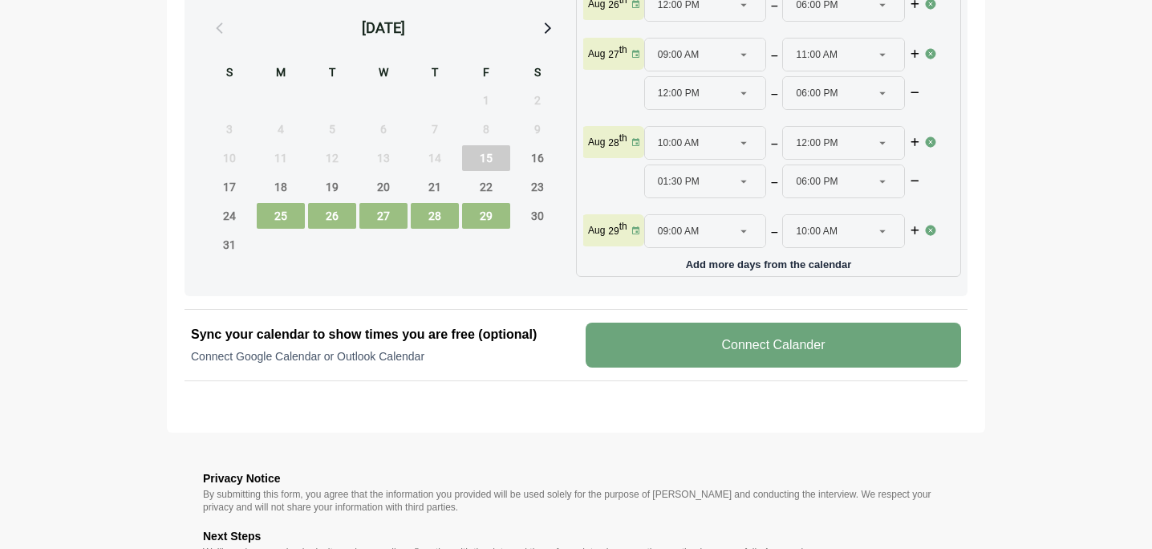
click at [883, 224] on icon at bounding box center [882, 231] width 14 height 14
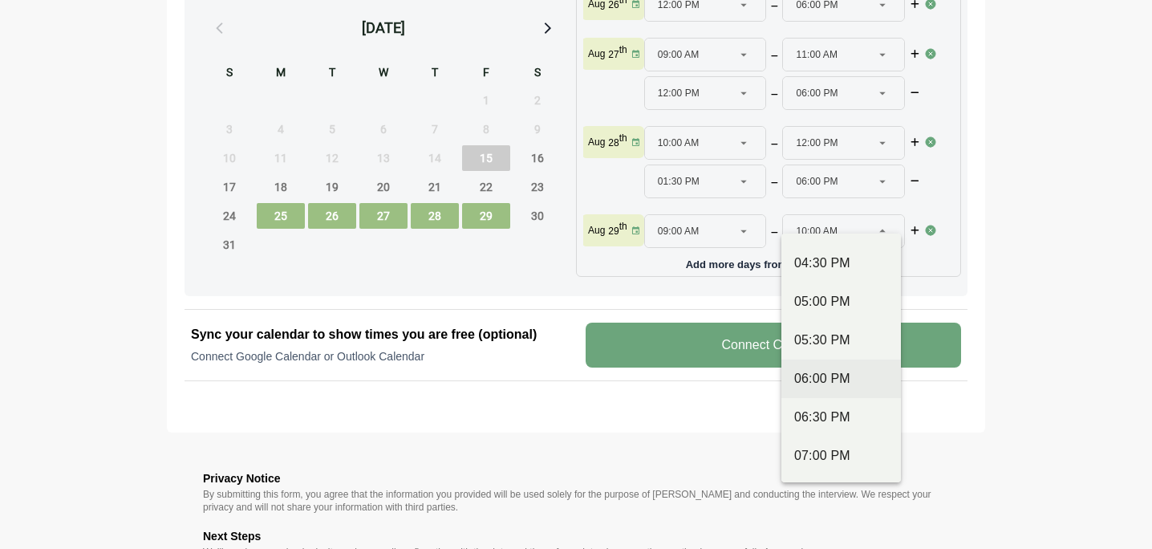
scroll to position [805, 0]
click at [822, 303] on div "05:00 PM" at bounding box center [841, 300] width 94 height 19
type input "********"
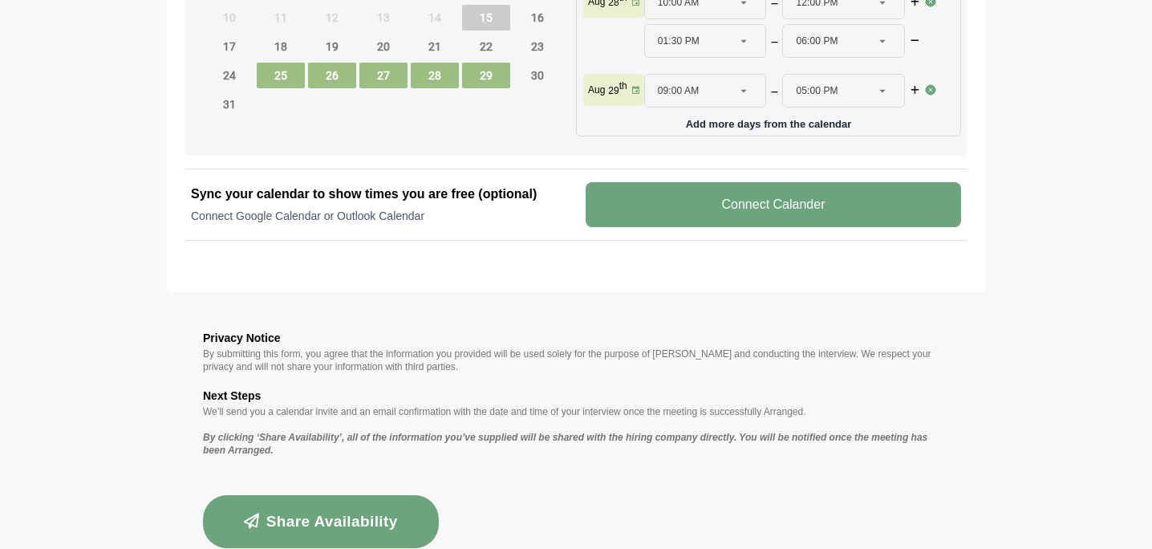
scroll to position [960, 0]
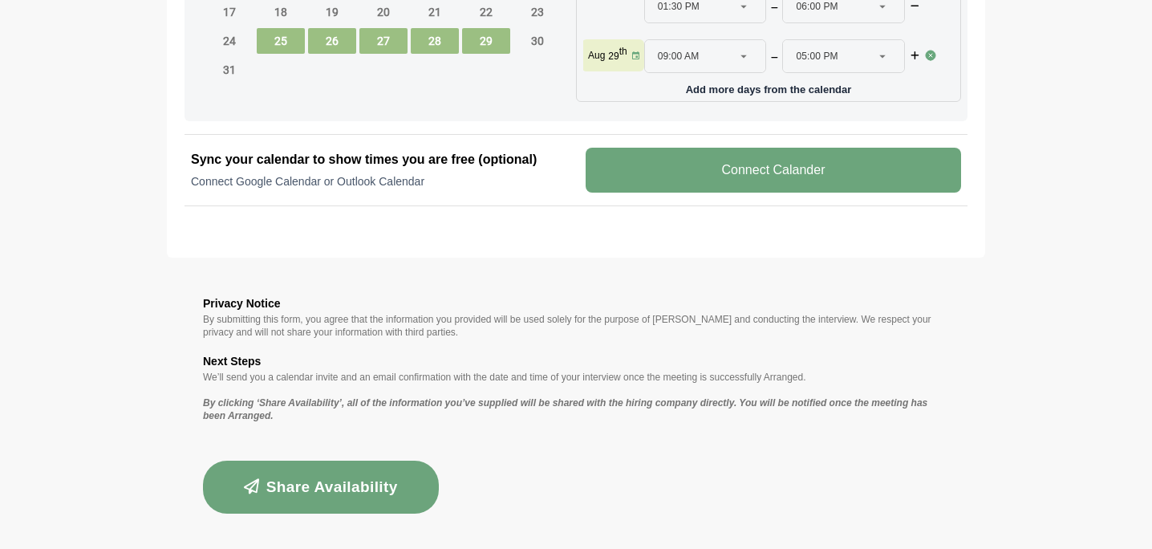
click at [363, 486] on button "Share Availability" at bounding box center [321, 487] width 236 height 53
